Goal: Task Accomplishment & Management: Manage account settings

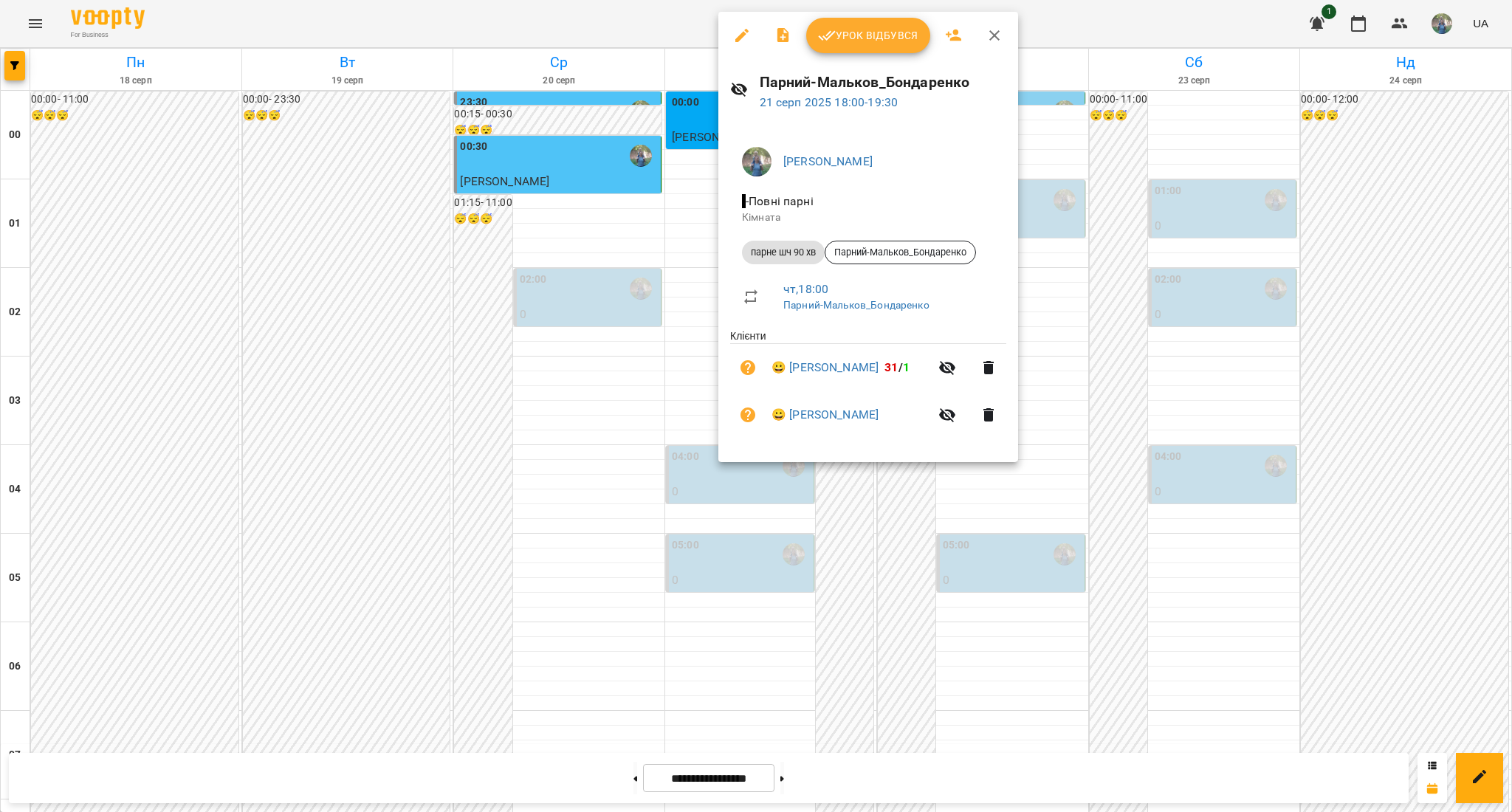
scroll to position [1471, 0]
click at [793, 581] on div at bounding box center [756, 406] width 1512 height 812
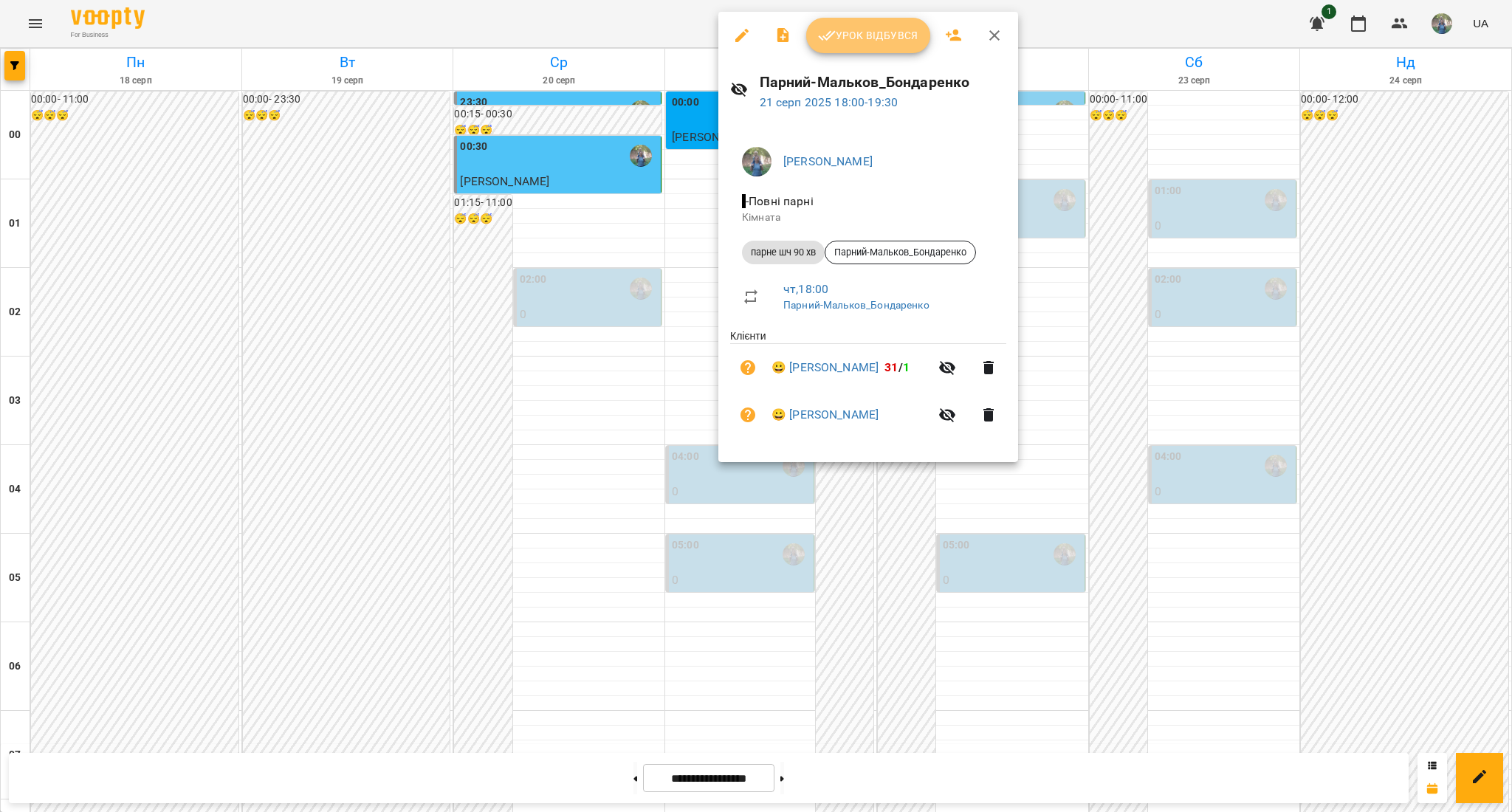
click at [887, 30] on span "Урок відбувся" at bounding box center [868, 35] width 100 height 17
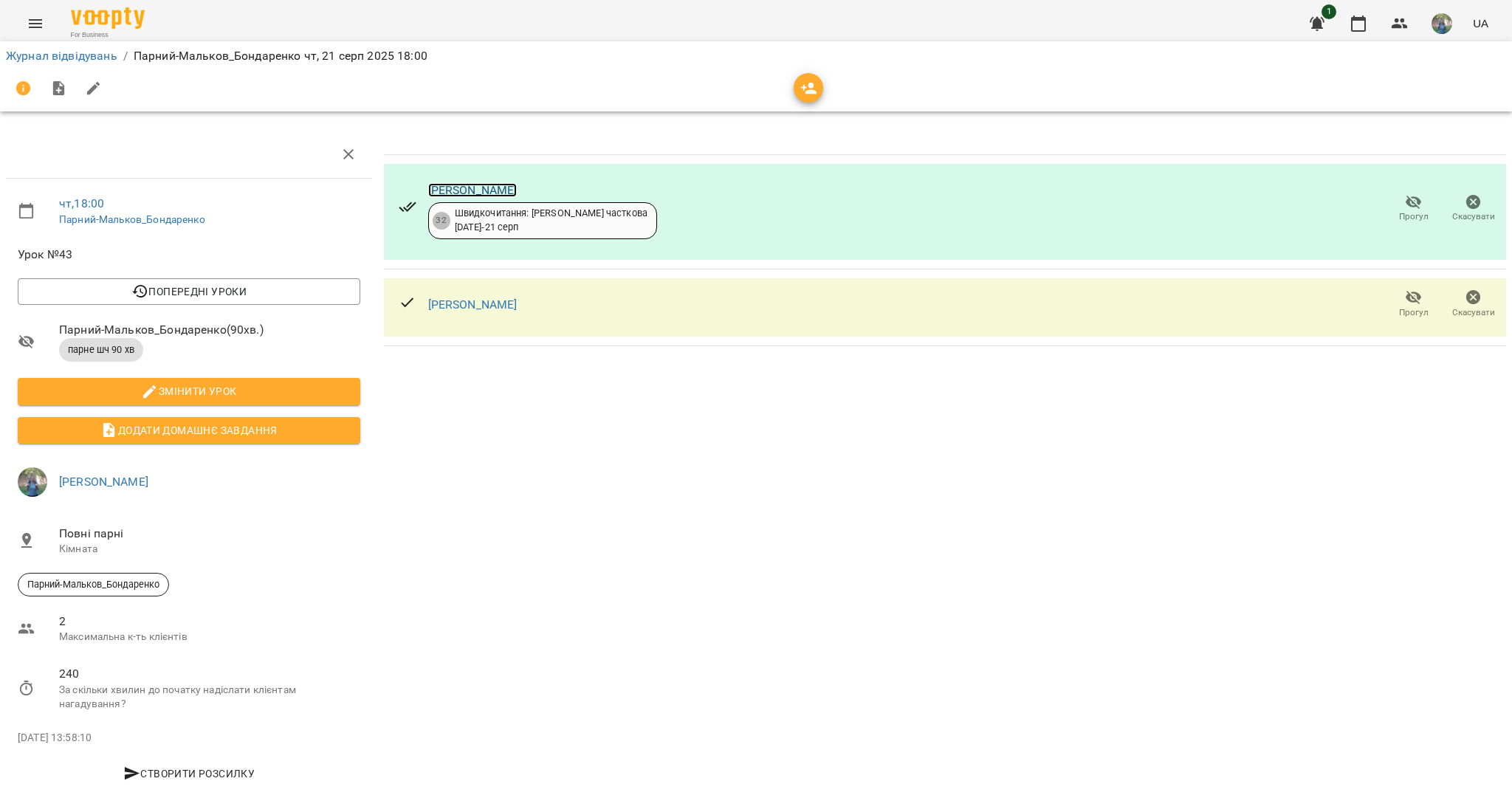
click at [454, 191] on link "[PERSON_NAME]" at bounding box center [473, 189] width 89 height 14
click at [41, 50] on link "Журнал відвідувань" at bounding box center [61, 55] width 112 height 14
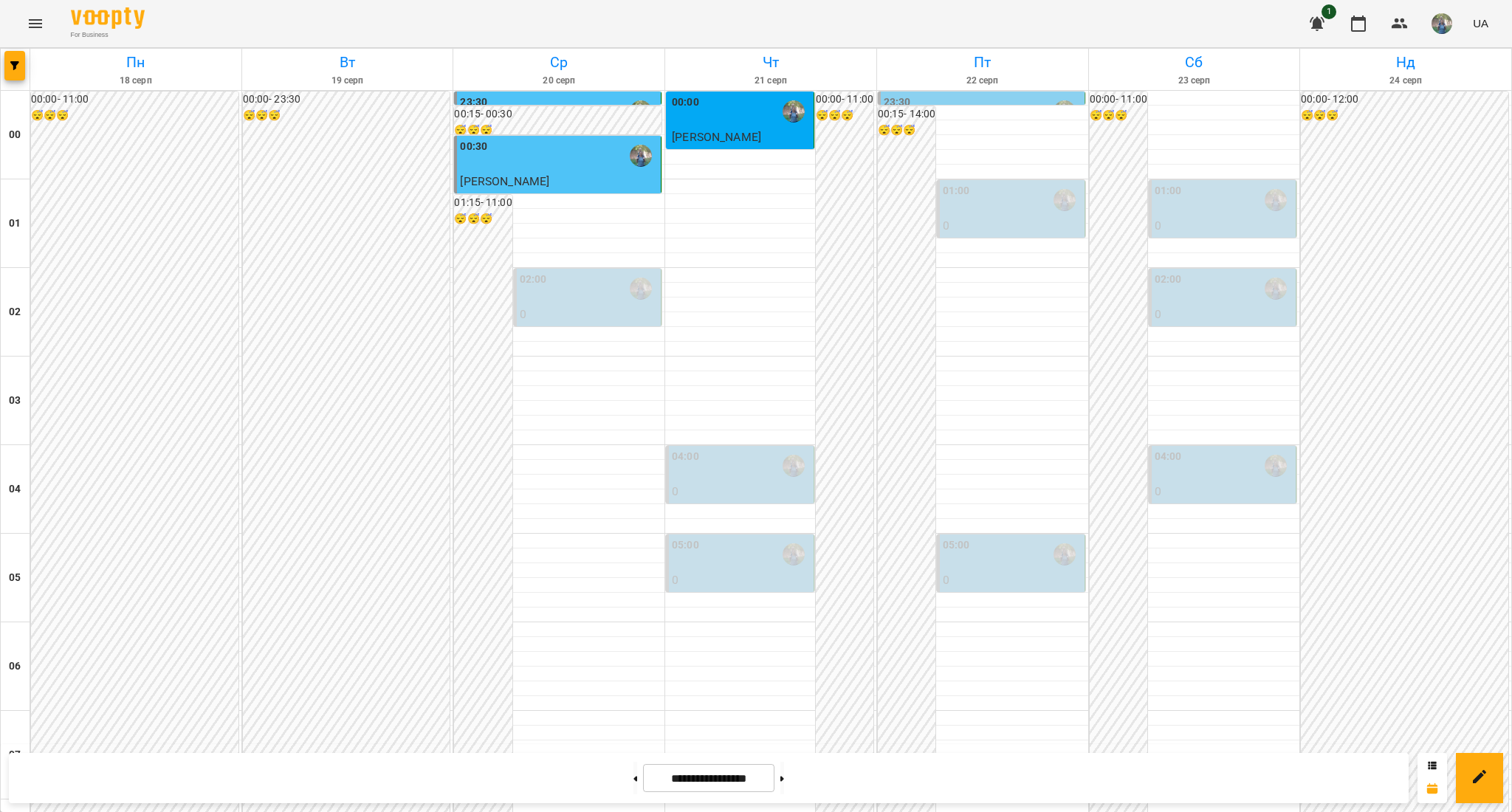
scroll to position [1274, 0]
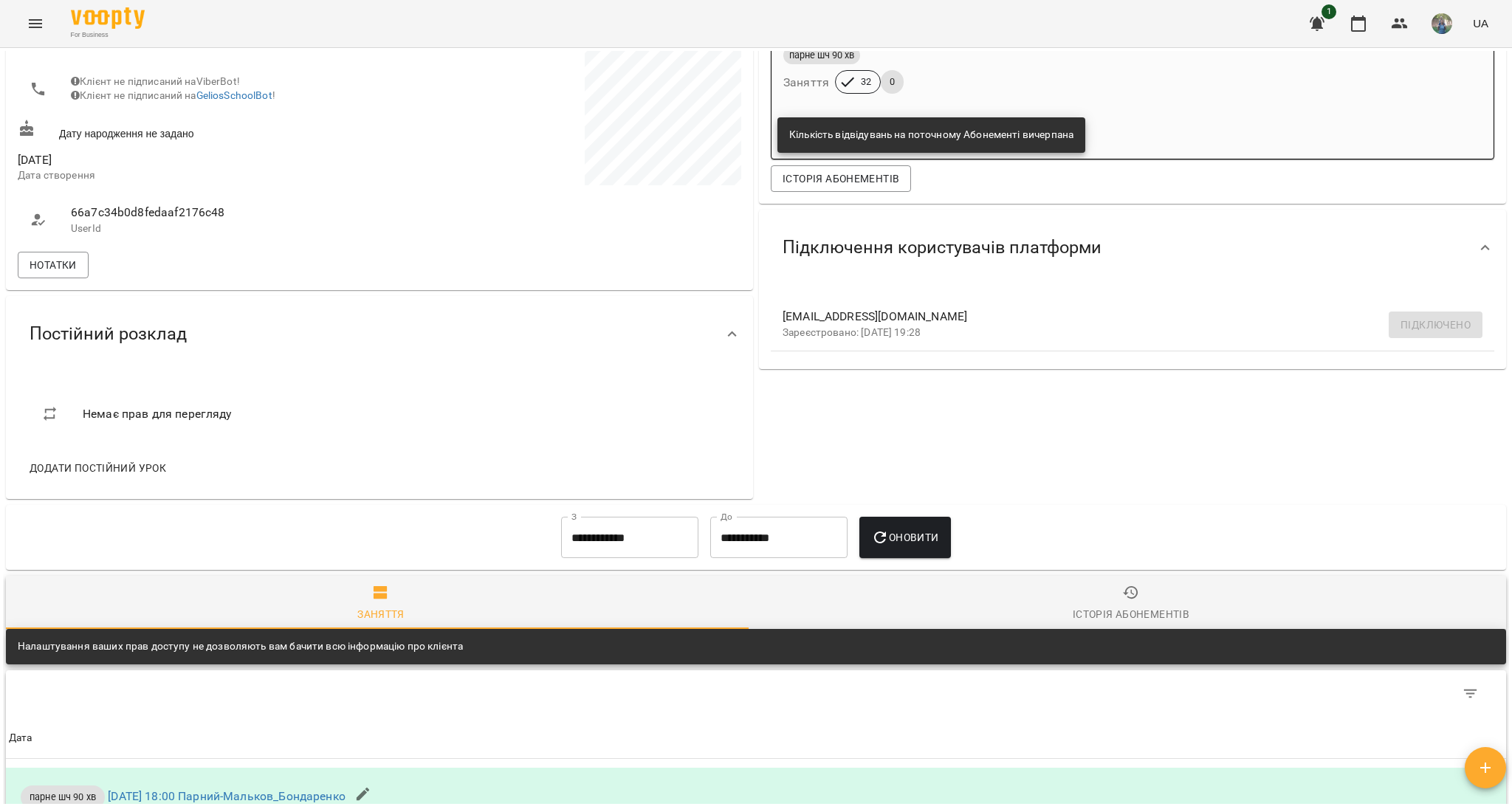
scroll to position [296, 0]
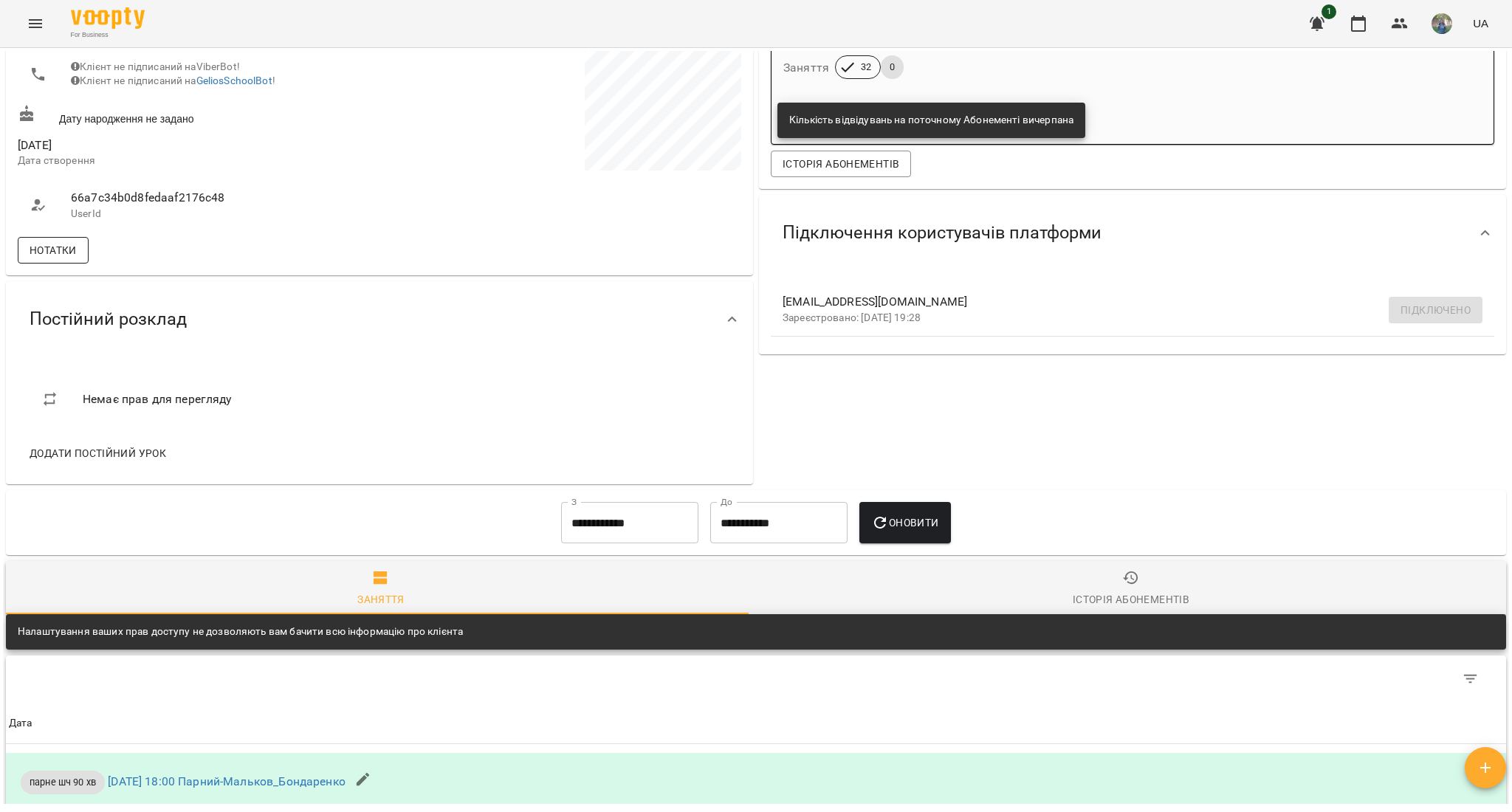
click at [53, 259] on span "Нотатки" at bounding box center [53, 250] width 47 height 17
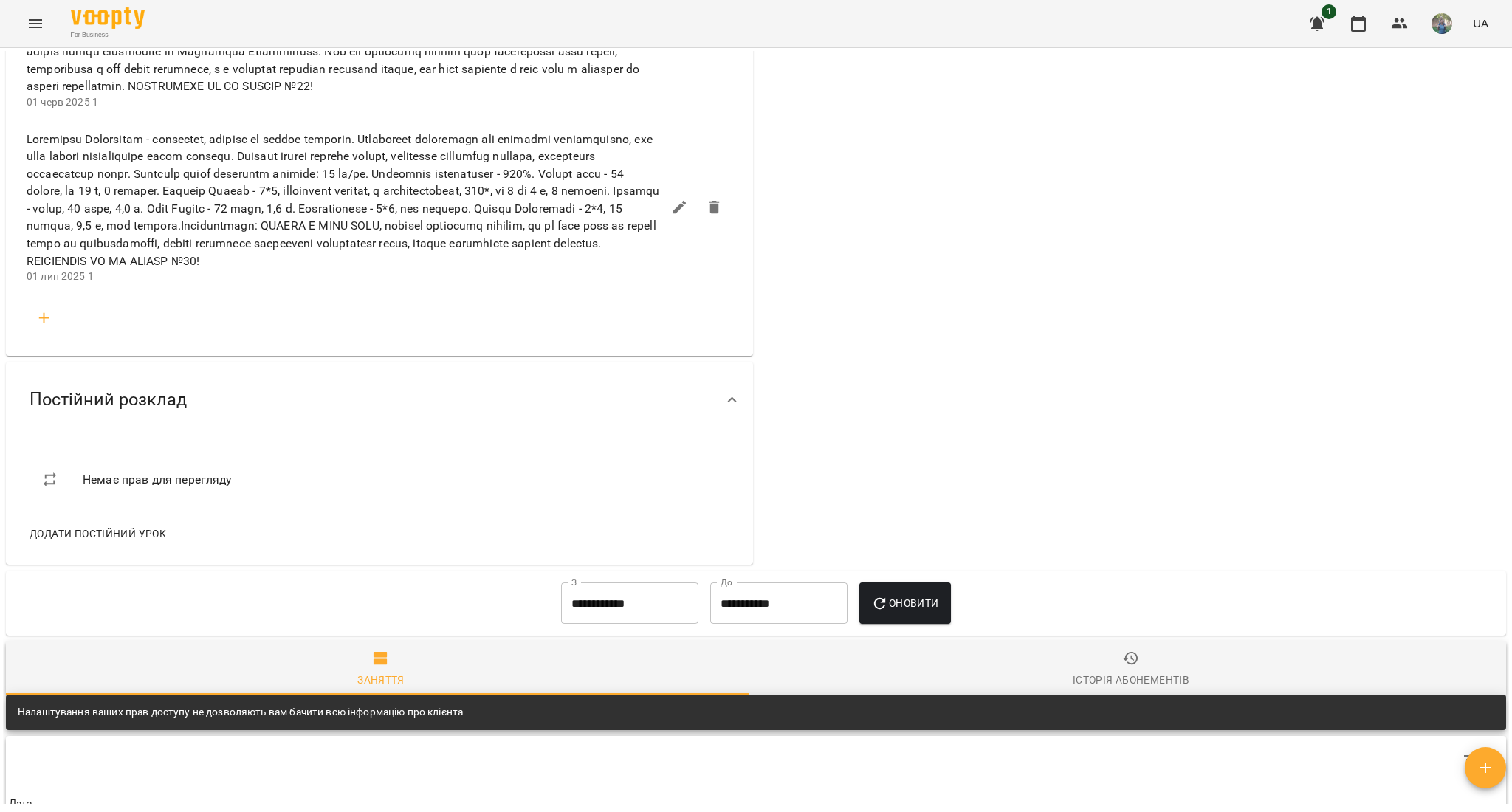
scroll to position [2068, 0]
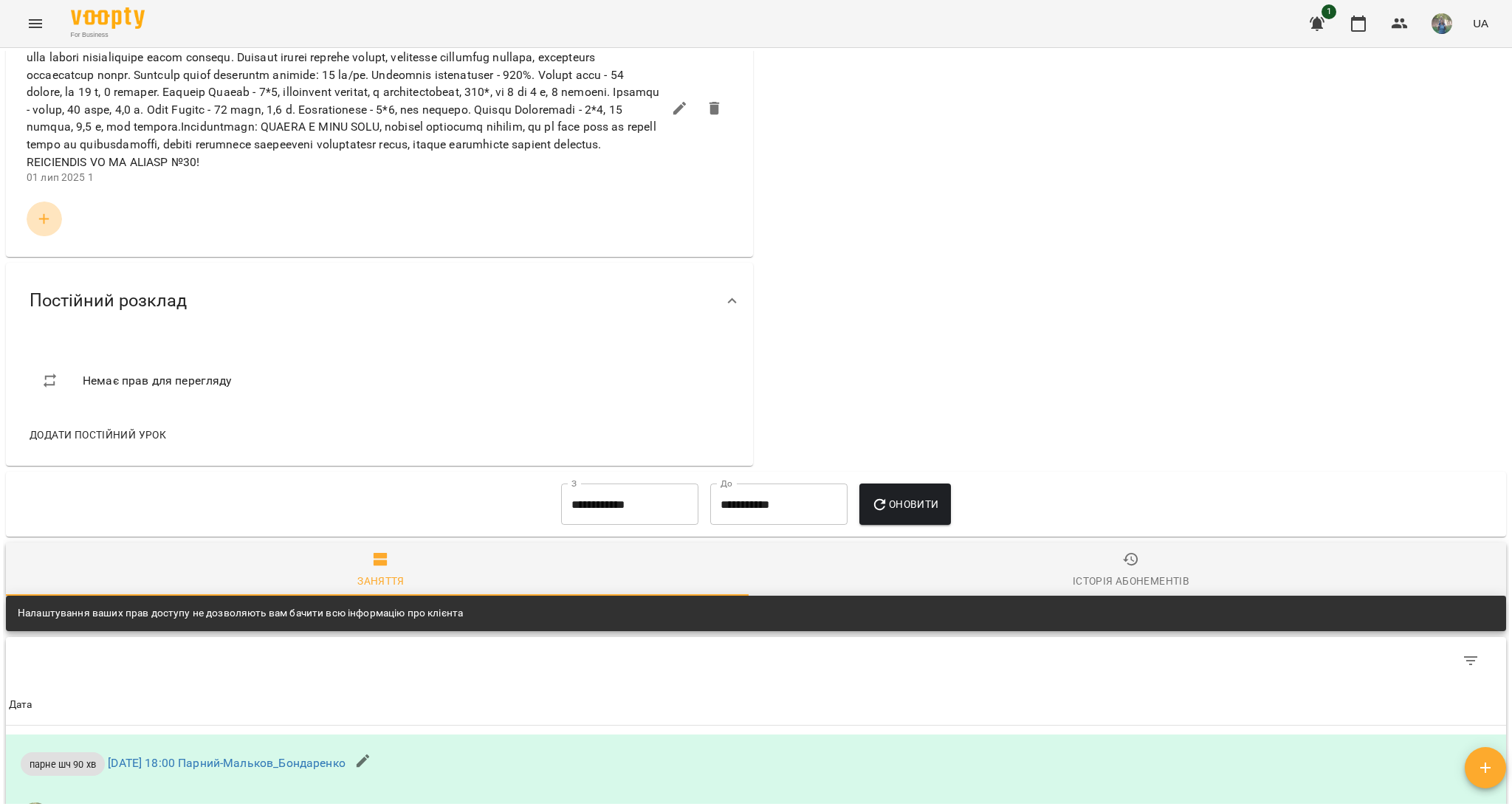
click at [41, 228] on icon "button" at bounding box center [44, 218] width 17 height 17
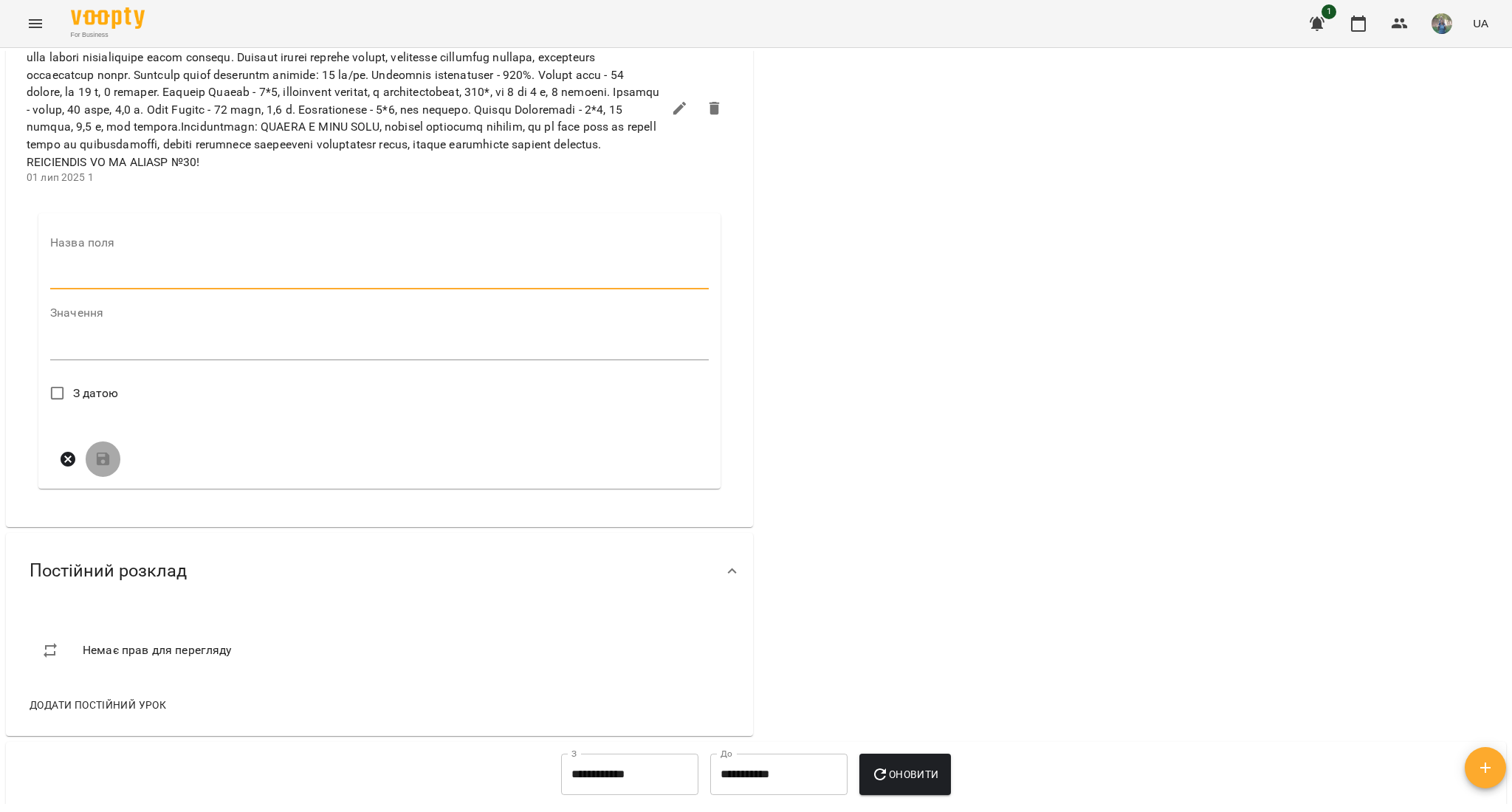
click at [91, 290] on input "text" at bounding box center [379, 278] width 658 height 24
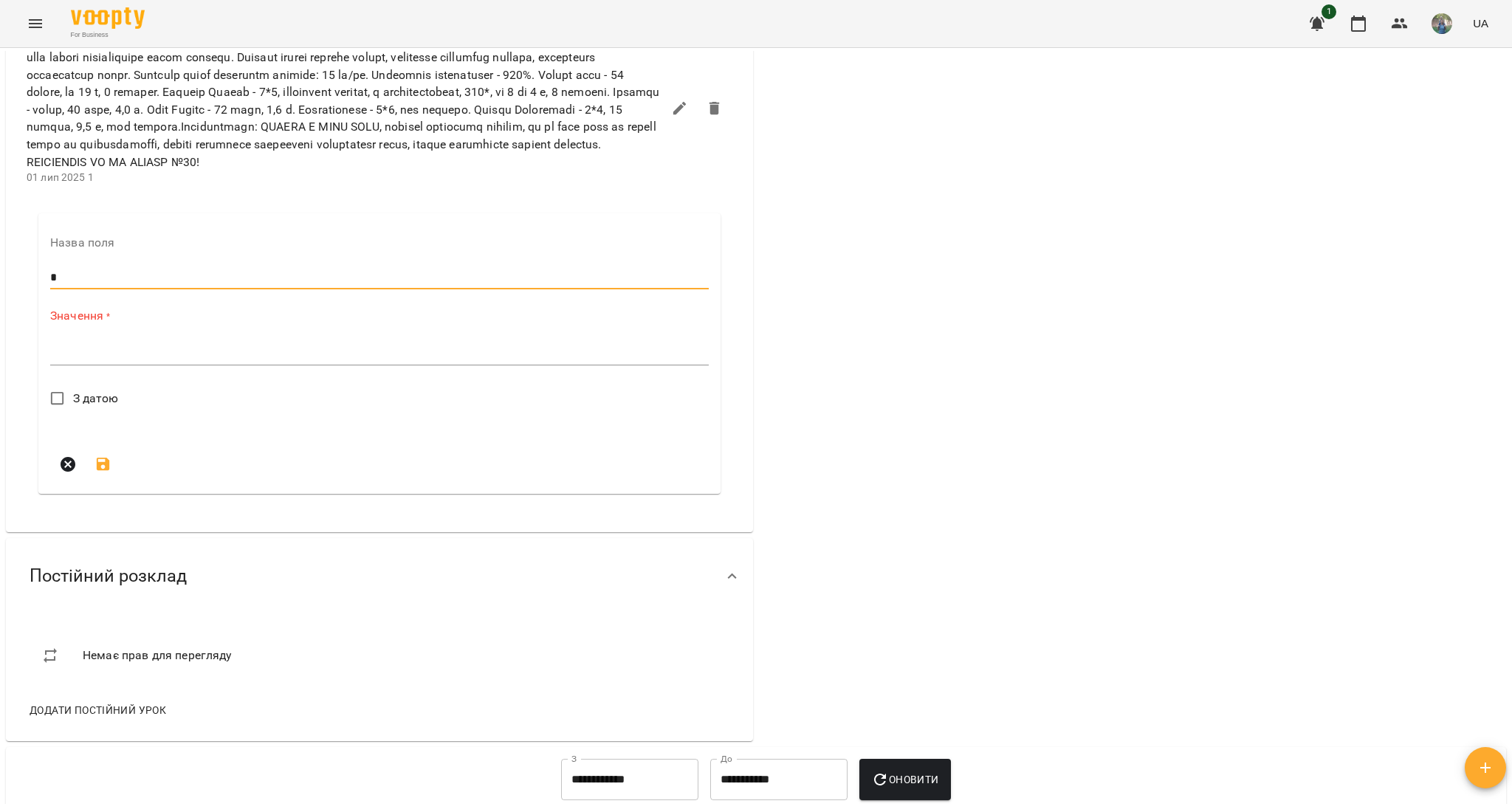
type input "*"
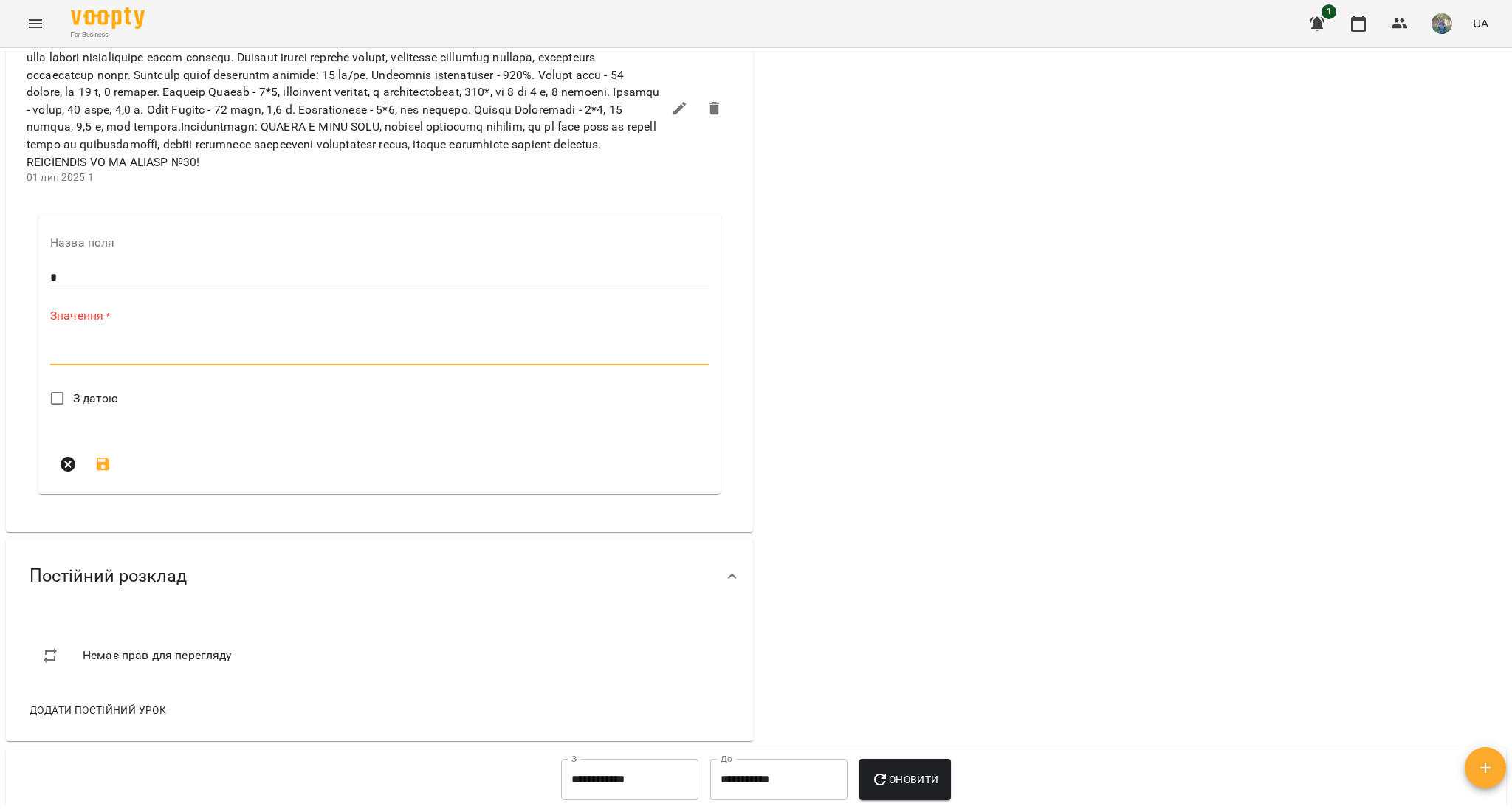
click at [98, 360] on textarea at bounding box center [379, 353] width 658 height 14
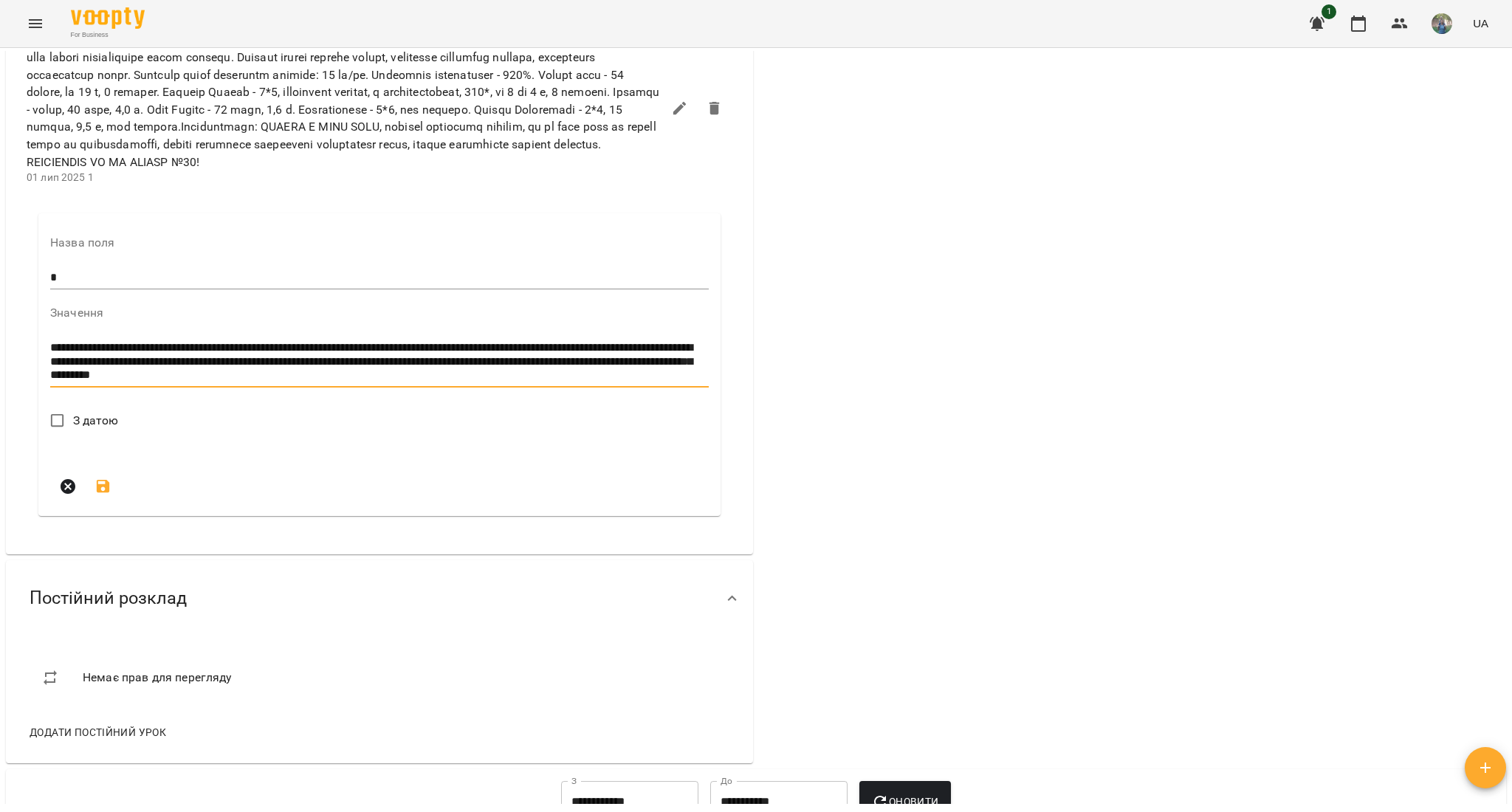
type textarea "**********"
click at [84, 430] on span "З датою" at bounding box center [95, 420] width 45 height 17
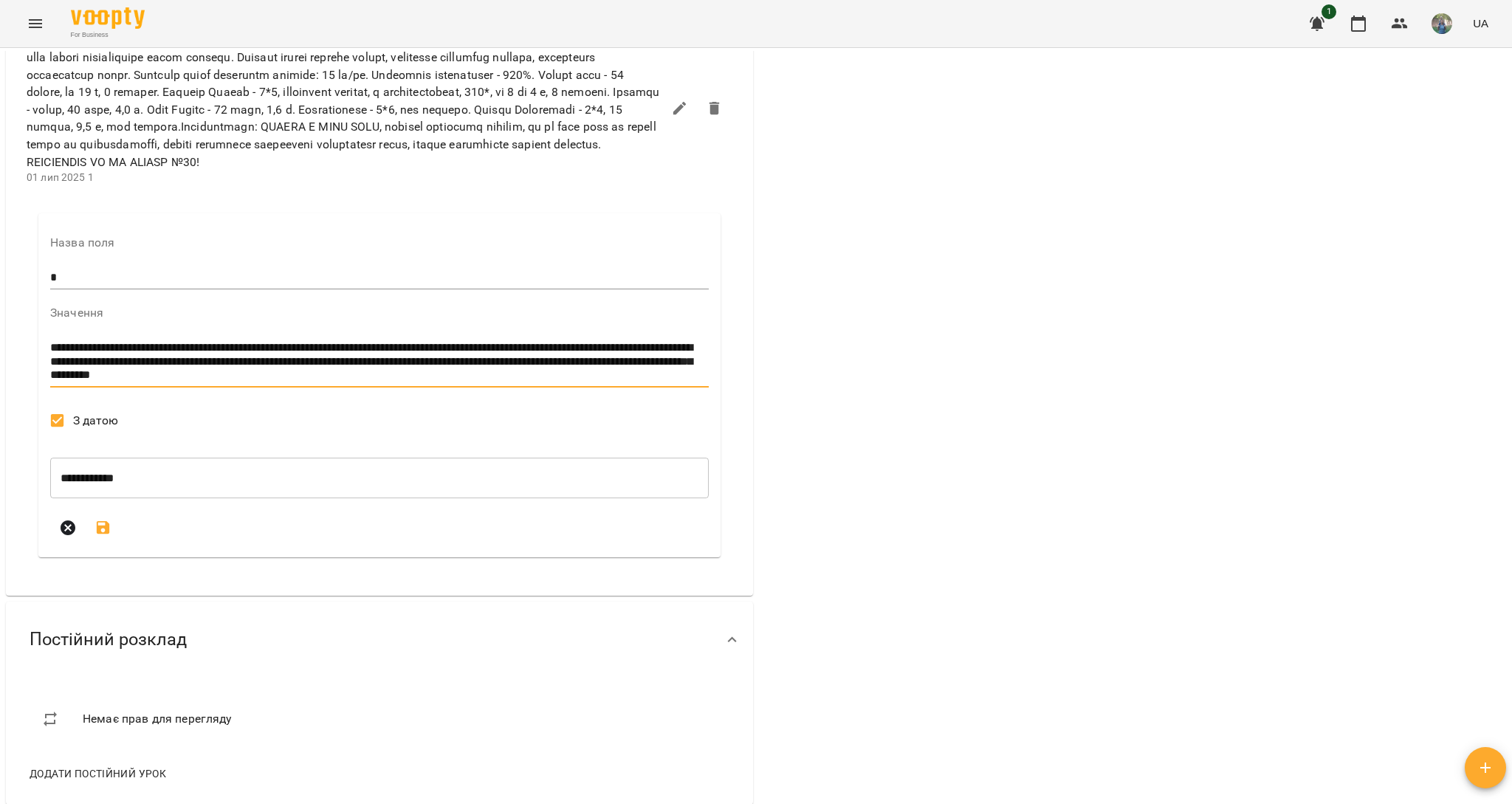
drag, startPoint x: 525, startPoint y: 467, endPoint x: 43, endPoint y: 439, distance: 482.8
click at [43, 439] on div "**********" at bounding box center [379, 386] width 682 height 344
click at [105, 535] on icon "submit" at bounding box center [103, 527] width 14 height 14
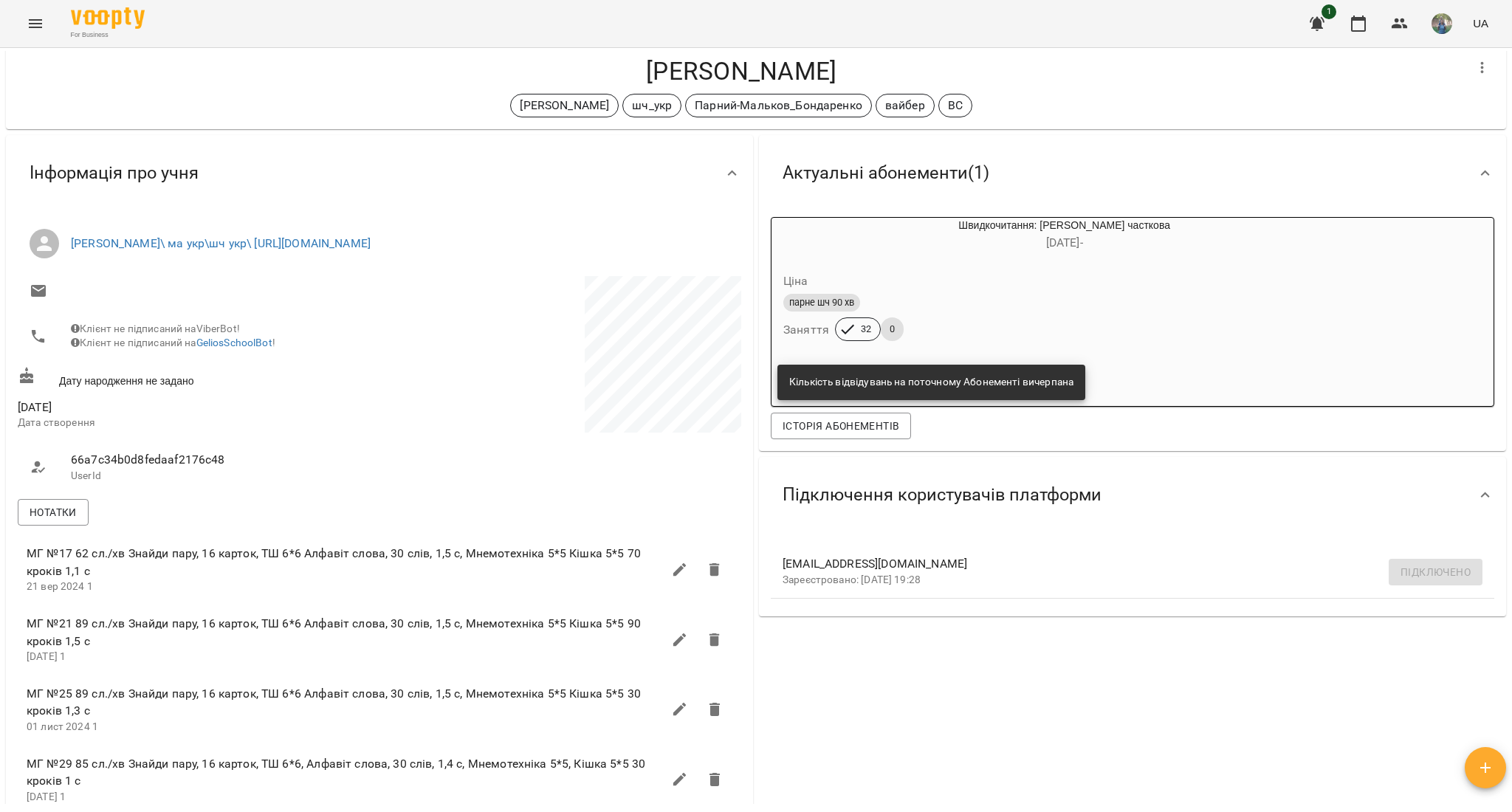
scroll to position [0, 0]
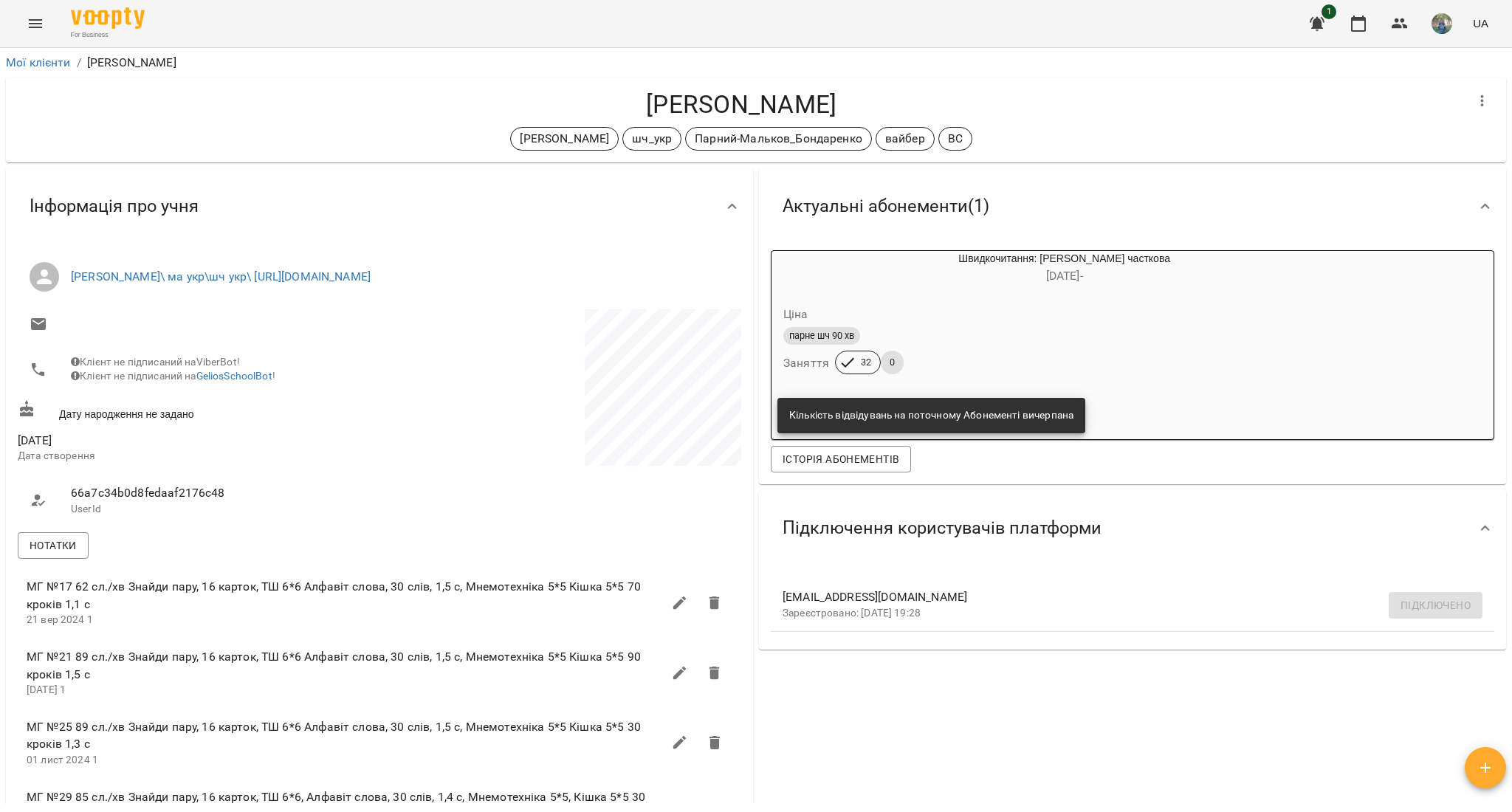
click at [34, 31] on icon "Menu" at bounding box center [35, 23] width 17 height 17
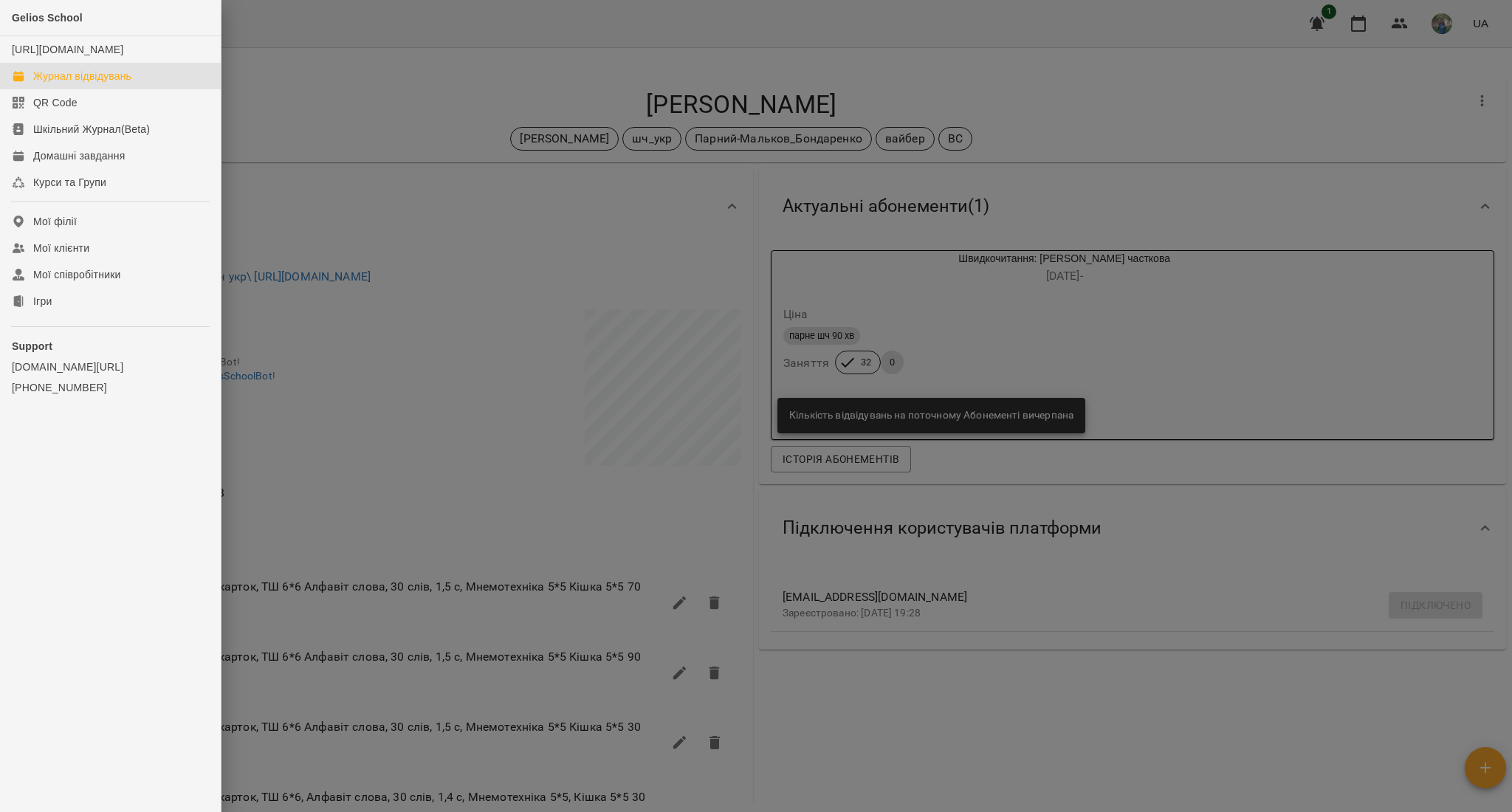
click at [73, 84] on div "Журнал відвідувань" at bounding box center [83, 76] width 98 height 15
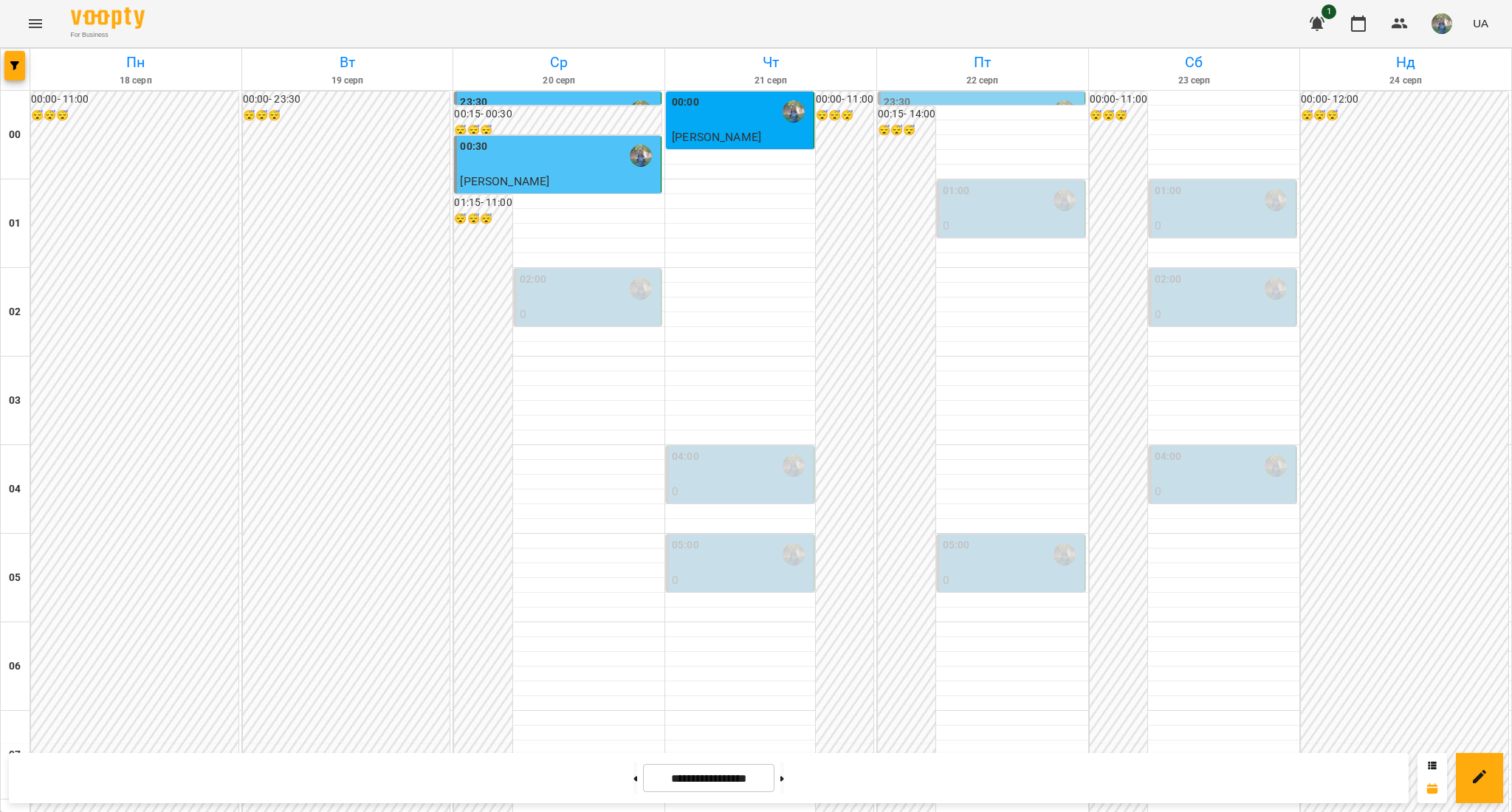
scroll to position [1373, 0]
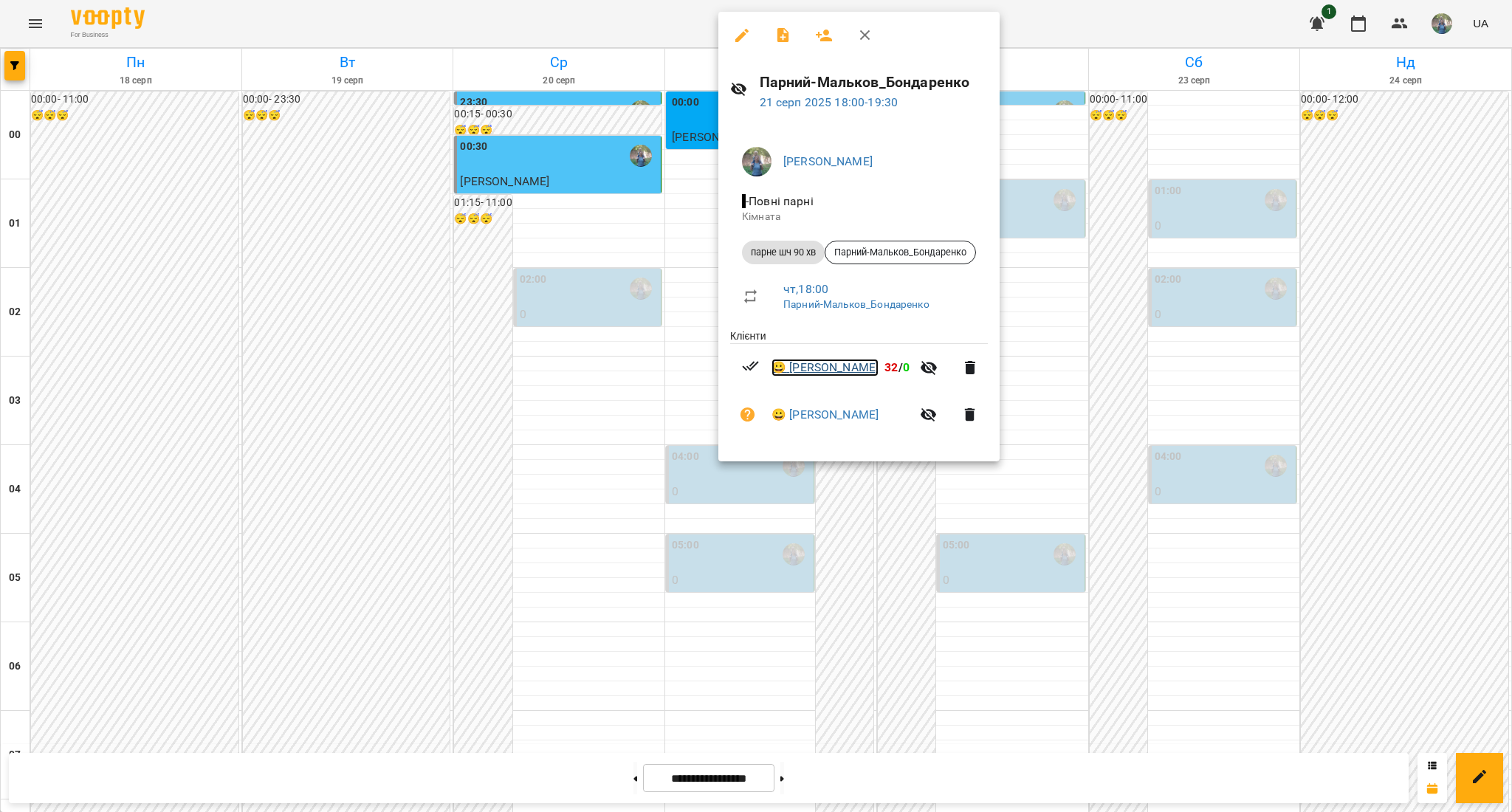
click at [824, 371] on link "😀 Бондаренко Мирослава" at bounding box center [826, 367] width 107 height 17
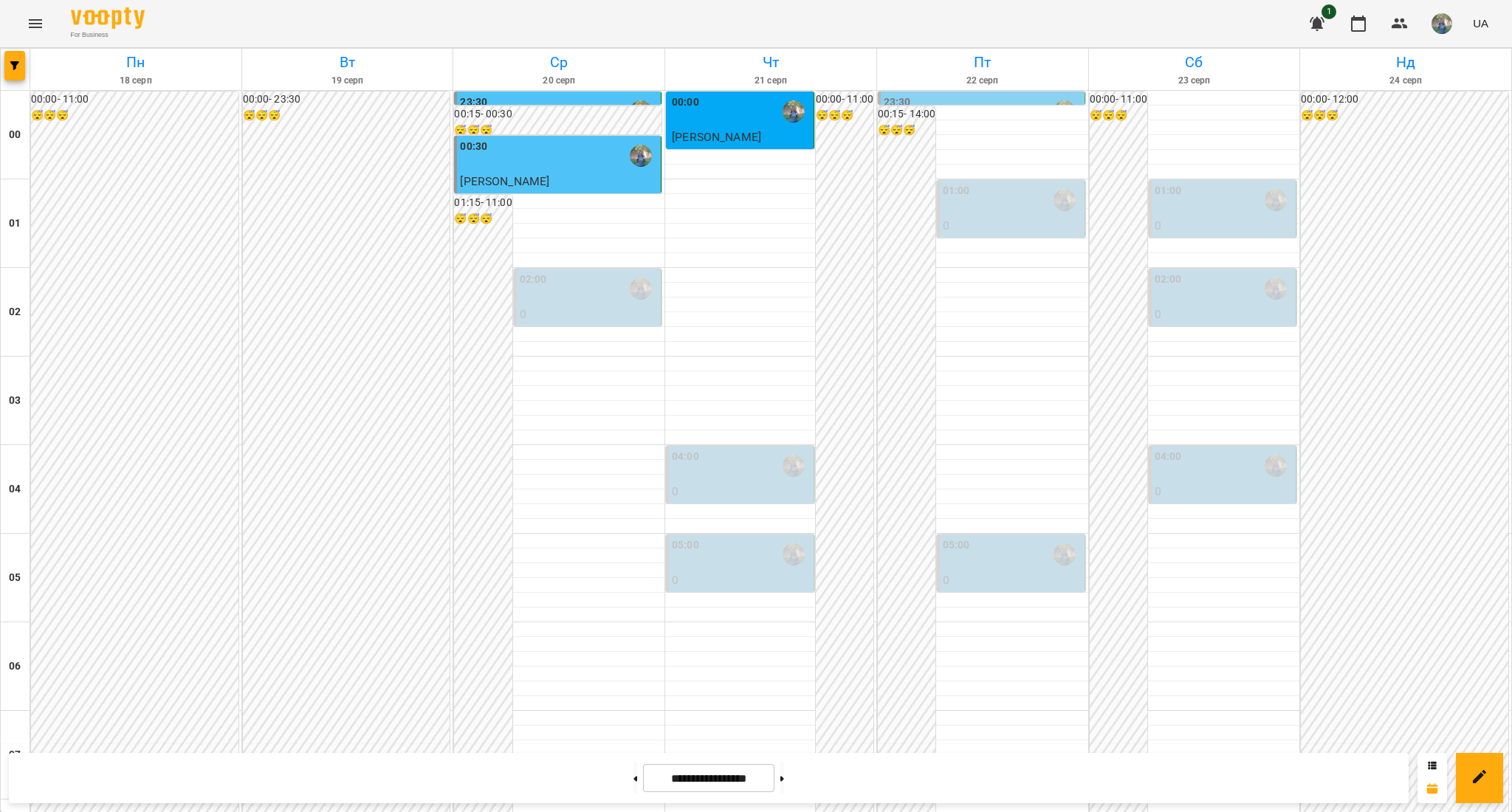
scroll to position [1471, 0]
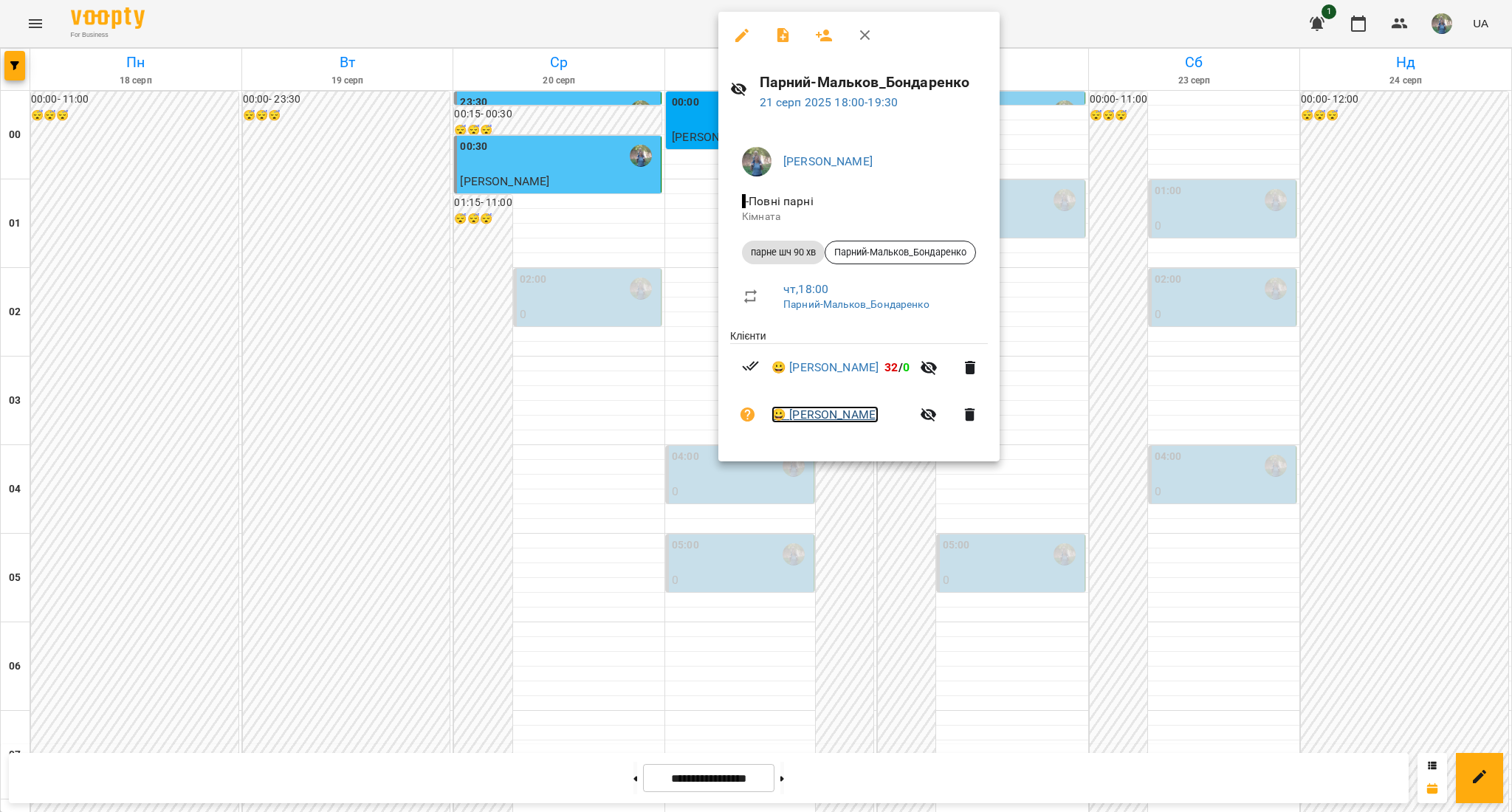
click at [811, 415] on link "😀 Олександр Мальков" at bounding box center [826, 415] width 107 height 17
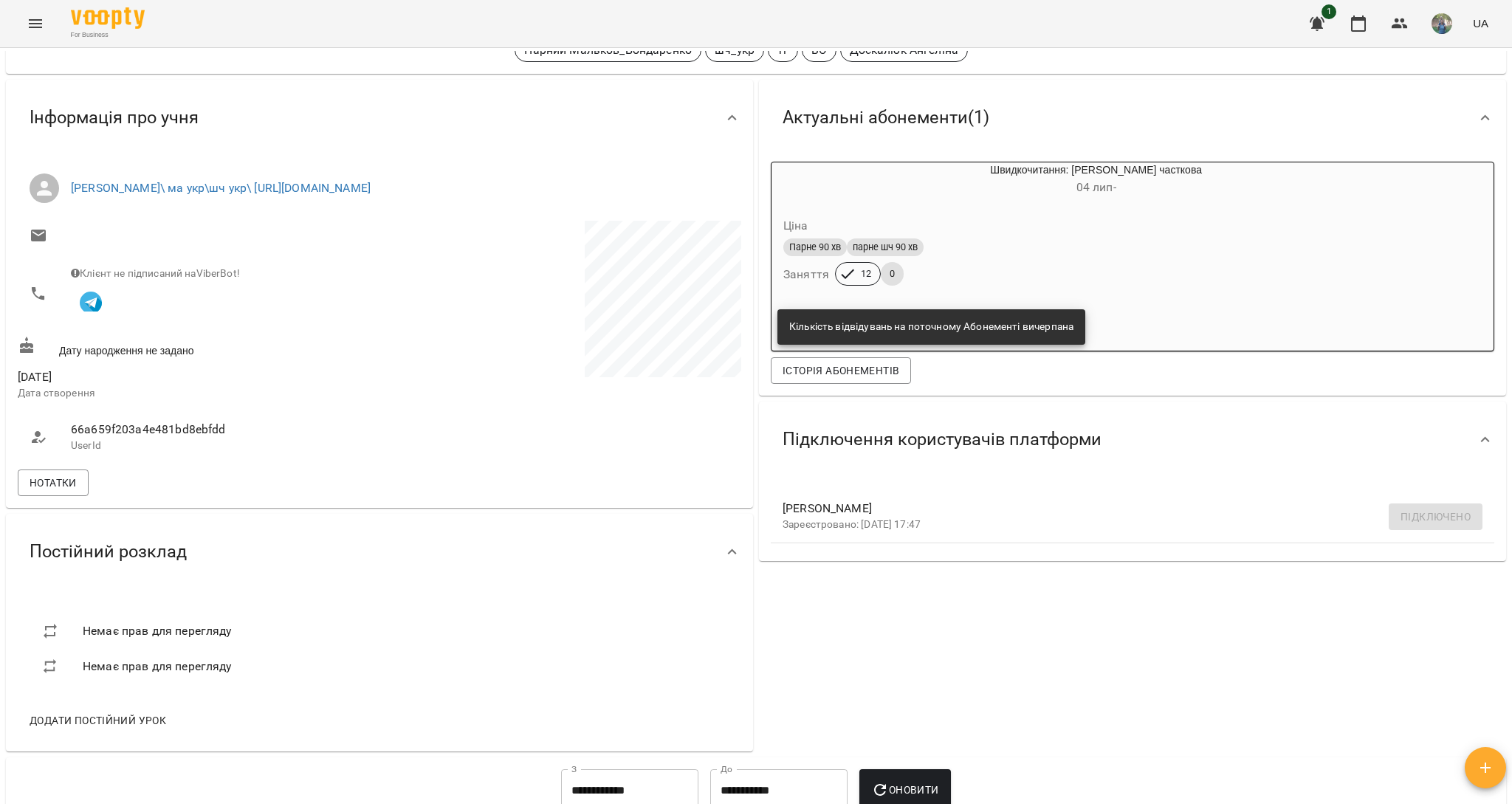
scroll to position [296, 0]
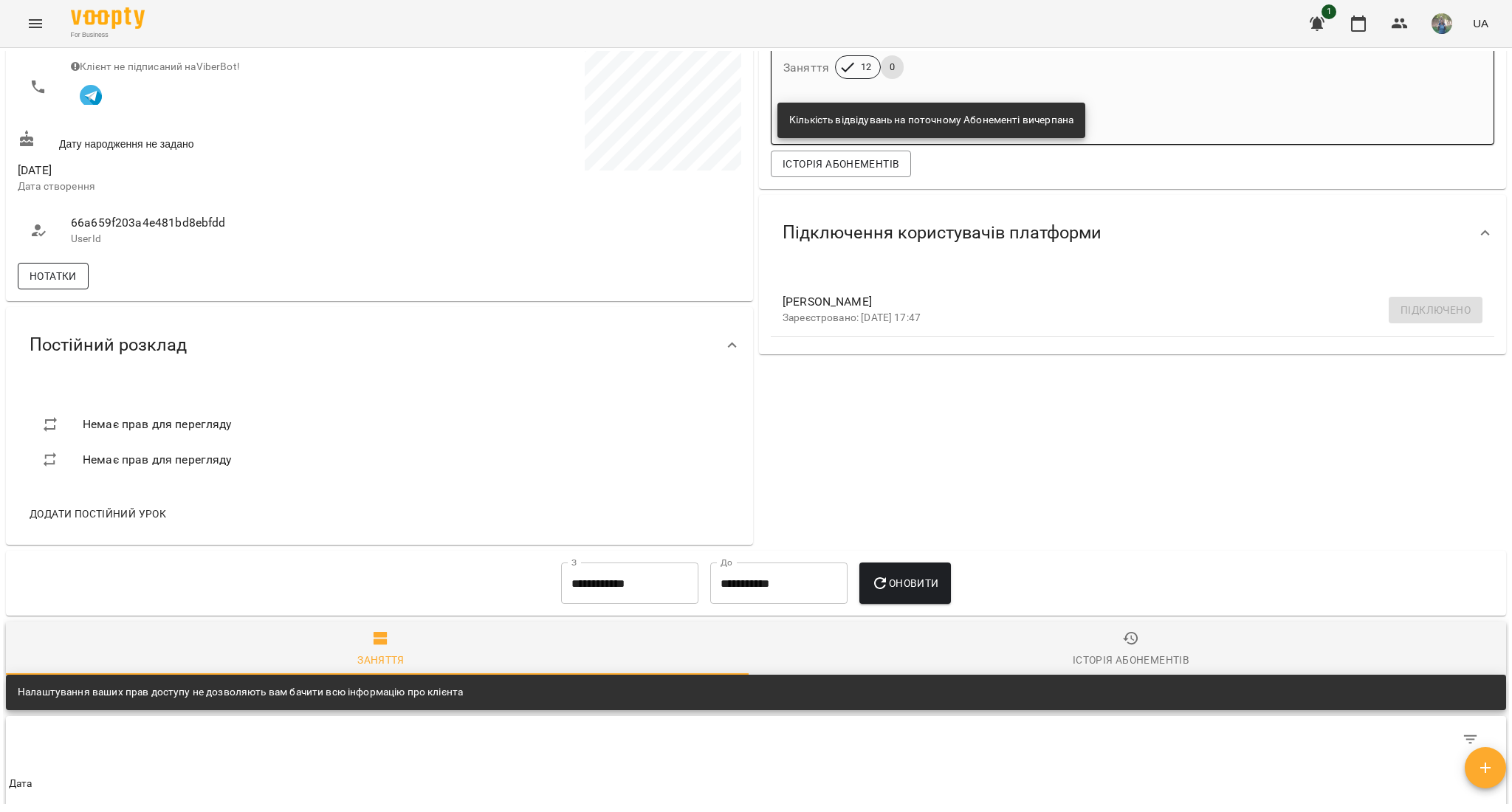
click at [57, 276] on span "Нотатки" at bounding box center [53, 276] width 47 height 17
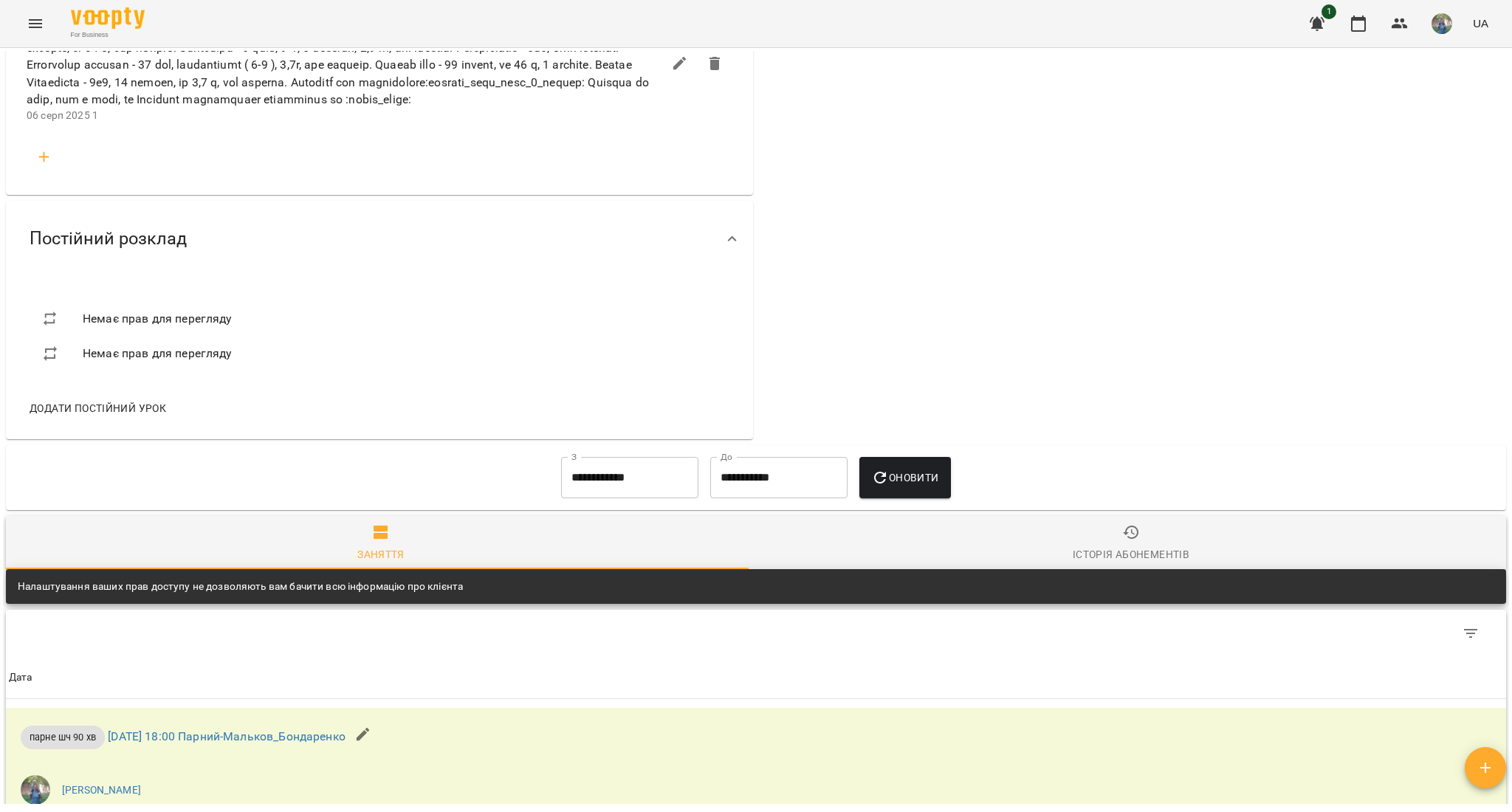
scroll to position [2363, 0]
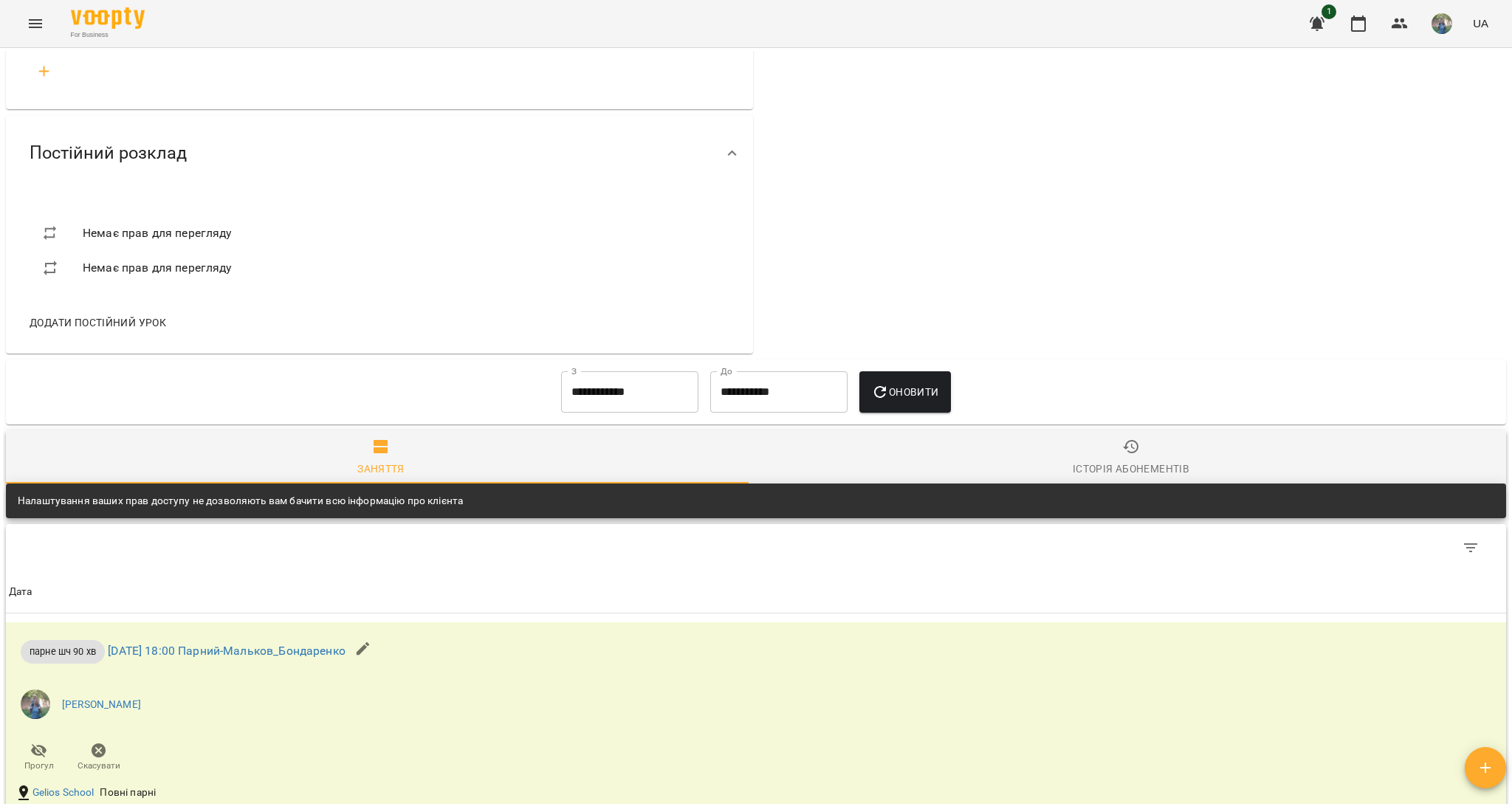
click at [48, 81] on icon "button" at bounding box center [44, 71] width 17 height 17
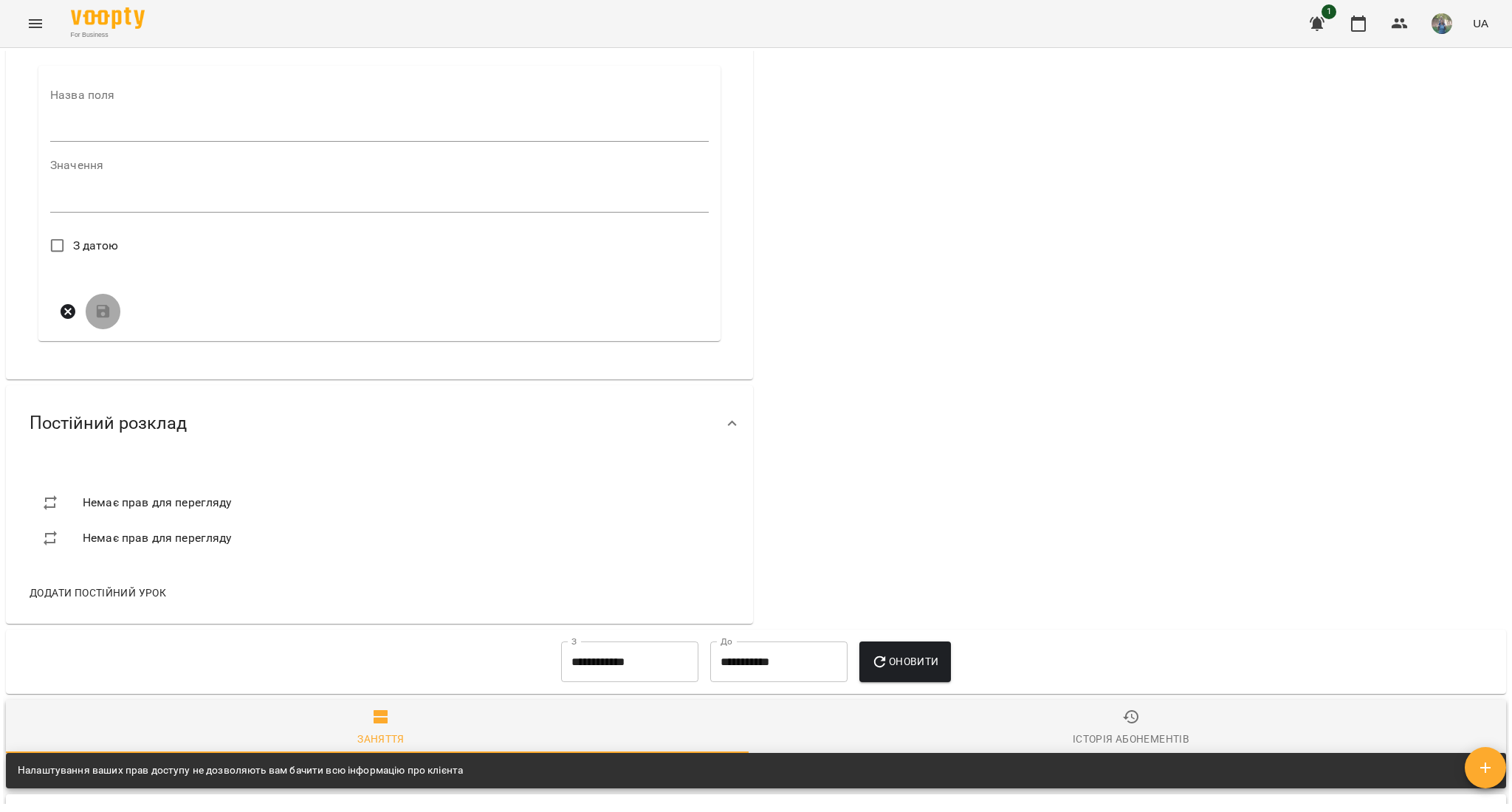
click at [84, 147] on div "Назва поля" at bounding box center [379, 118] width 658 height 58
click at [84, 142] on input "text" at bounding box center [379, 130] width 658 height 24
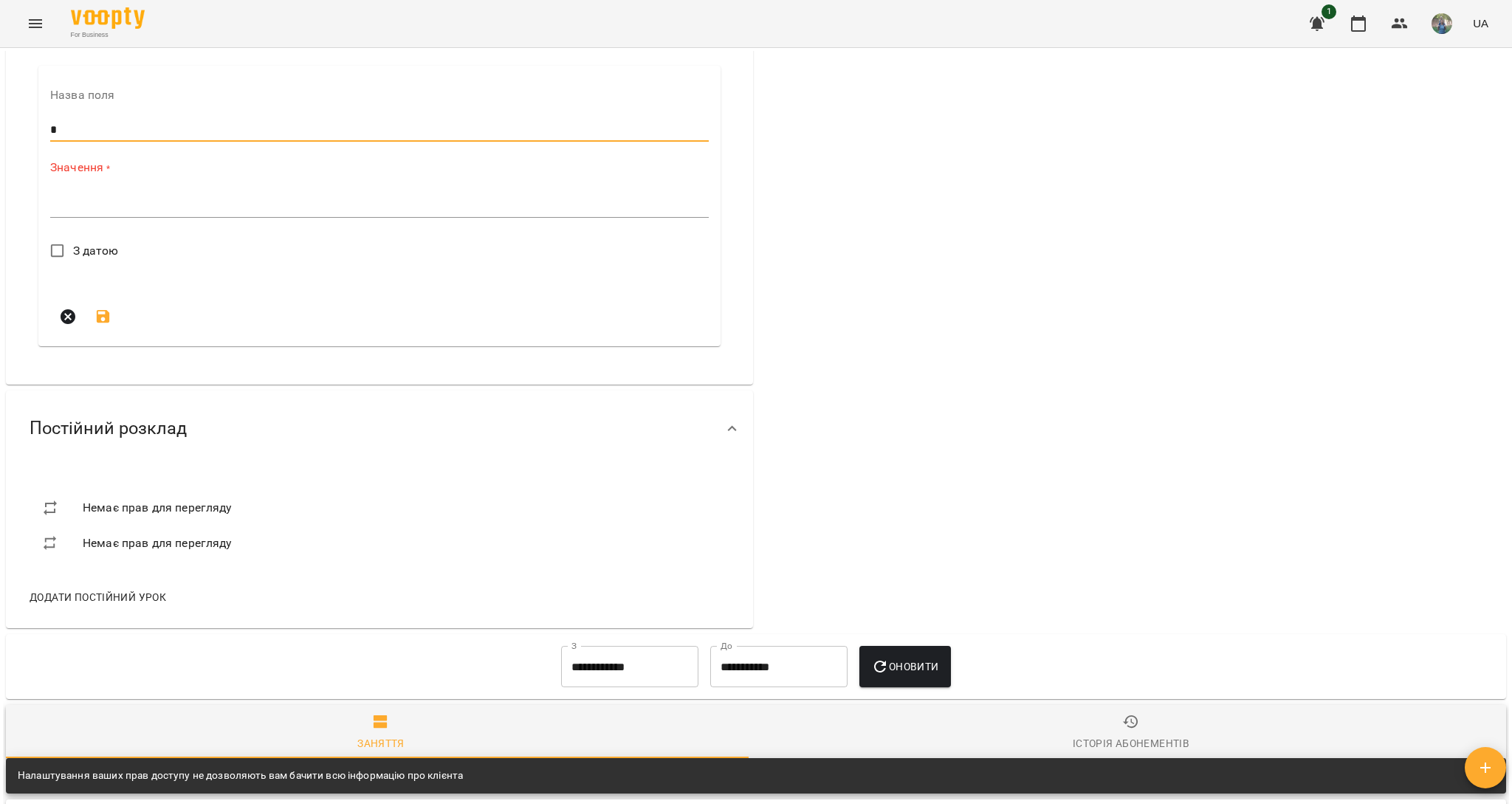
type input "*"
click at [91, 213] on textarea at bounding box center [379, 205] width 658 height 14
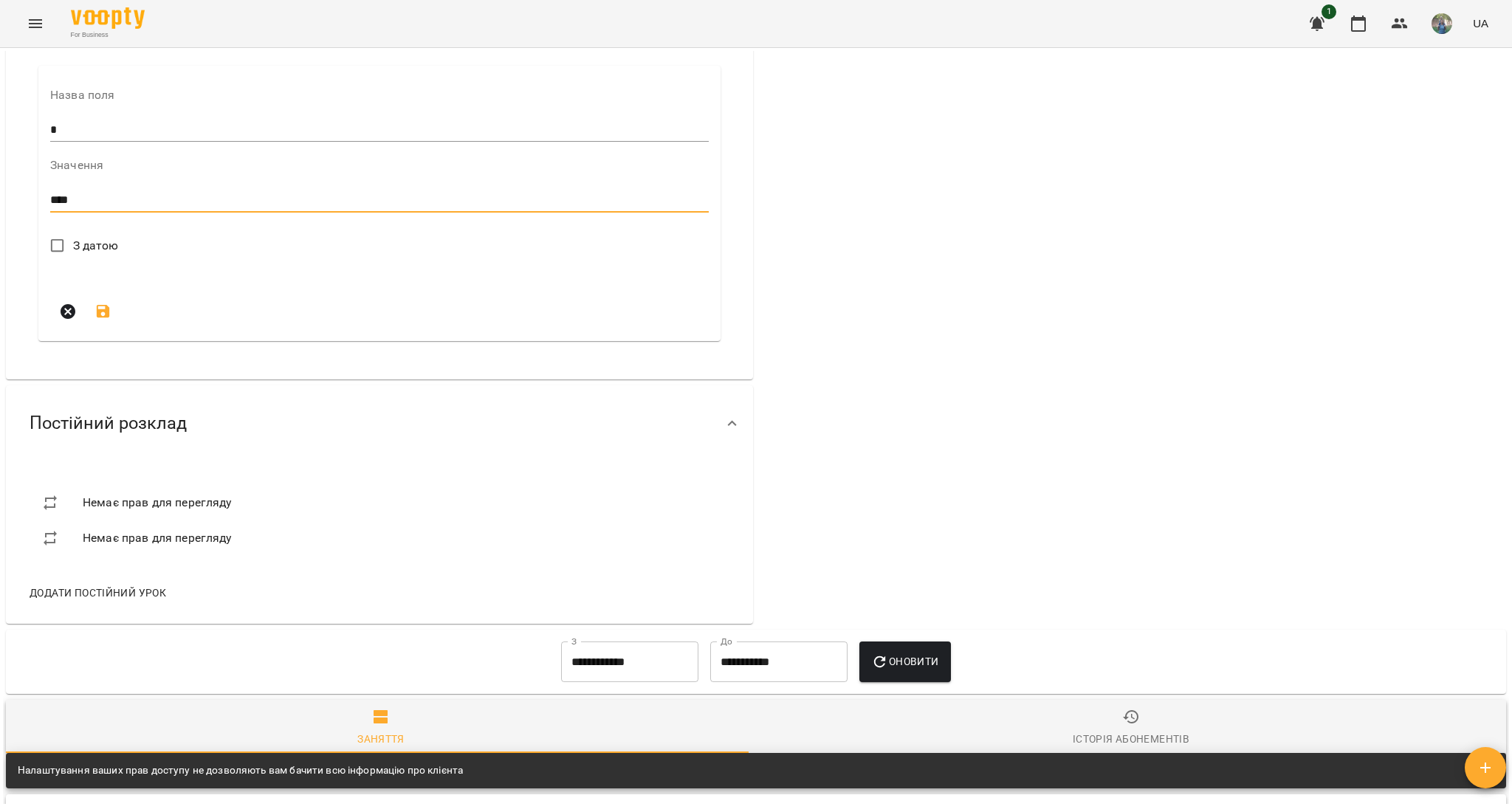
paste textarea "**********"
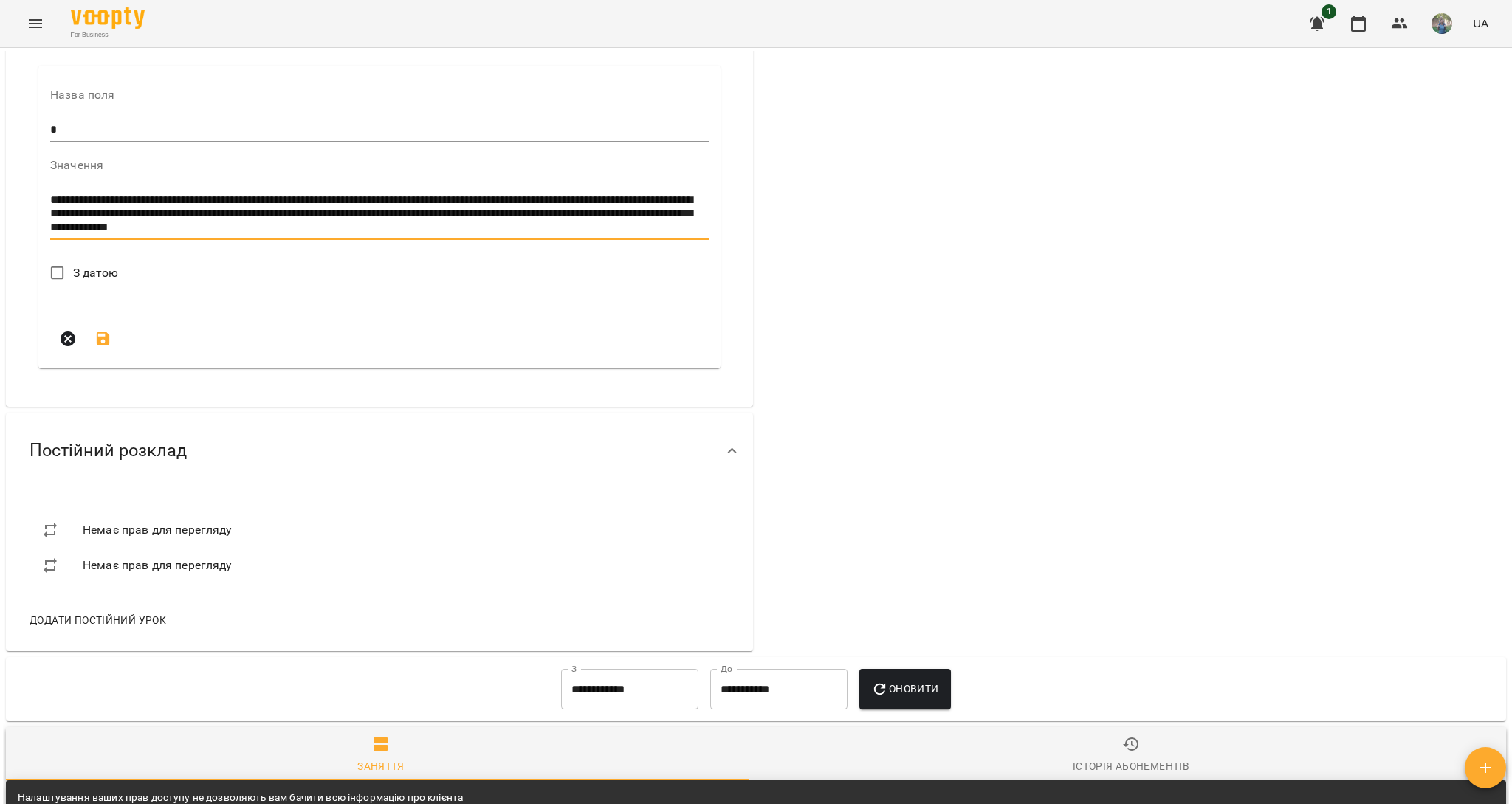
drag, startPoint x: 250, startPoint y: 321, endPoint x: 580, endPoint y: 336, distance: 330.3
click at [580, 235] on textarea "**********" at bounding box center [375, 214] width 651 height 41
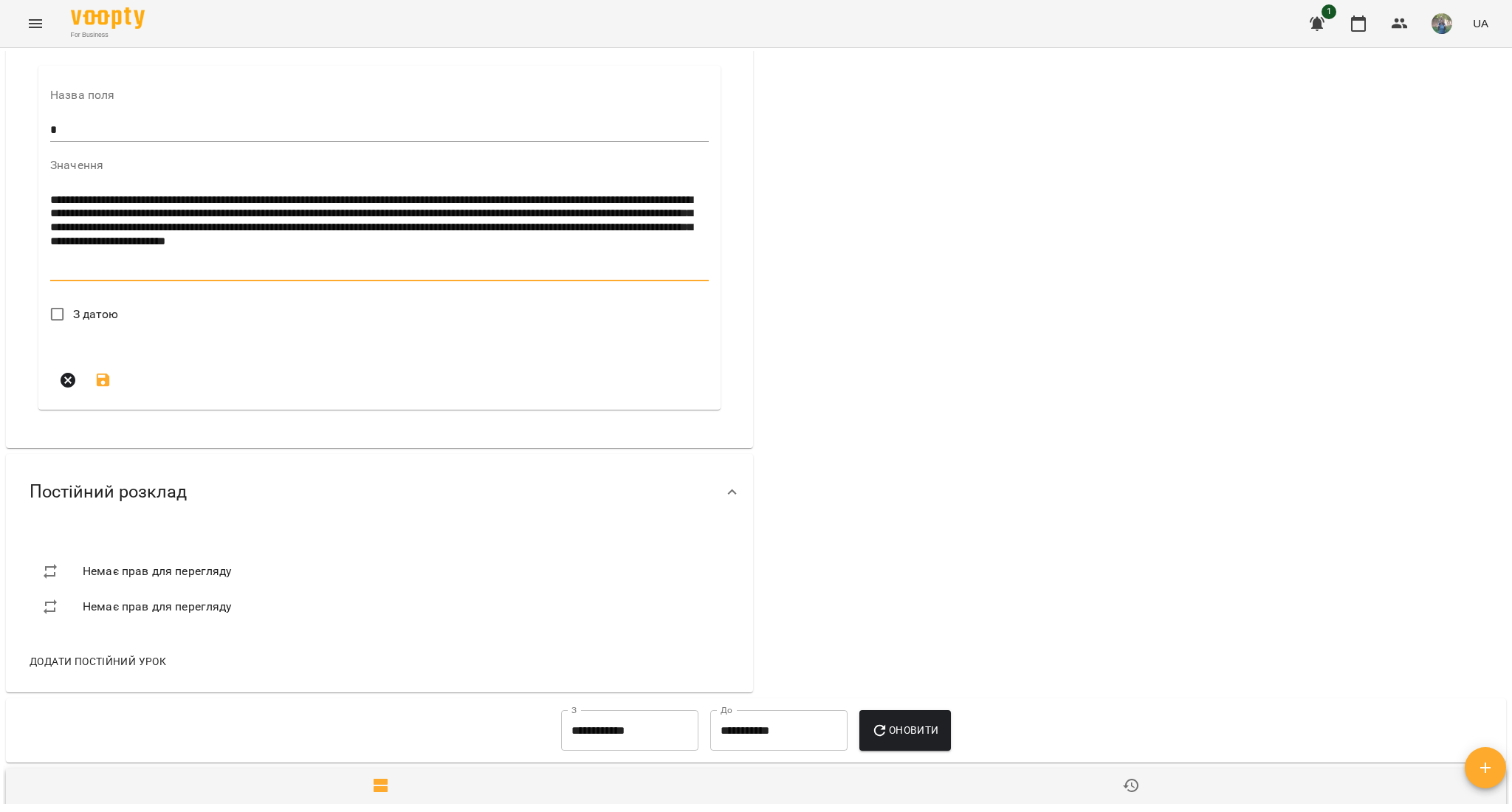
type textarea "**********"
click at [80, 324] on span "З датою" at bounding box center [95, 314] width 45 height 17
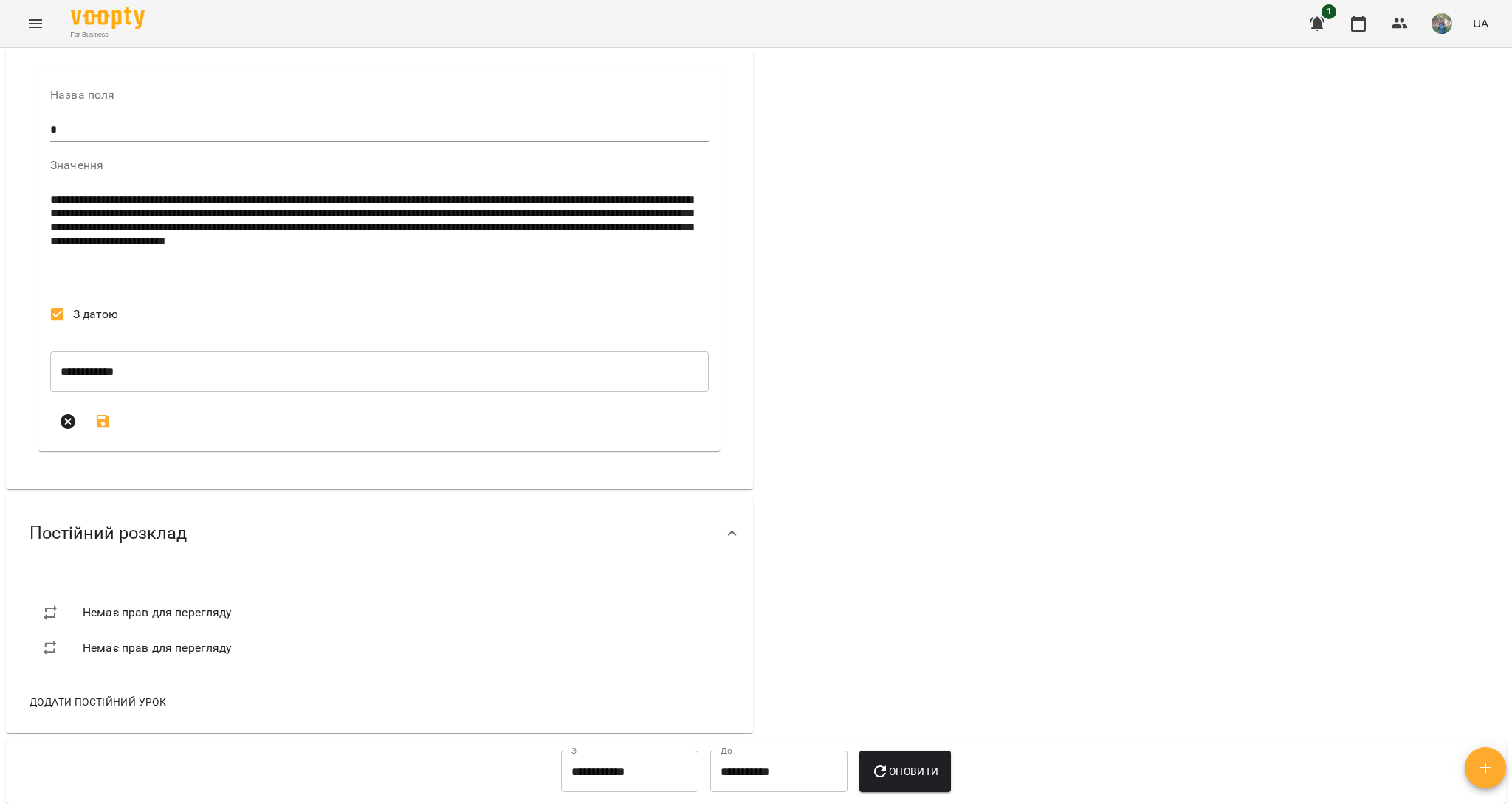
click at [95, 439] on button "submit" at bounding box center [103, 421] width 35 height 35
